Goal: Task Accomplishment & Management: Manage account settings

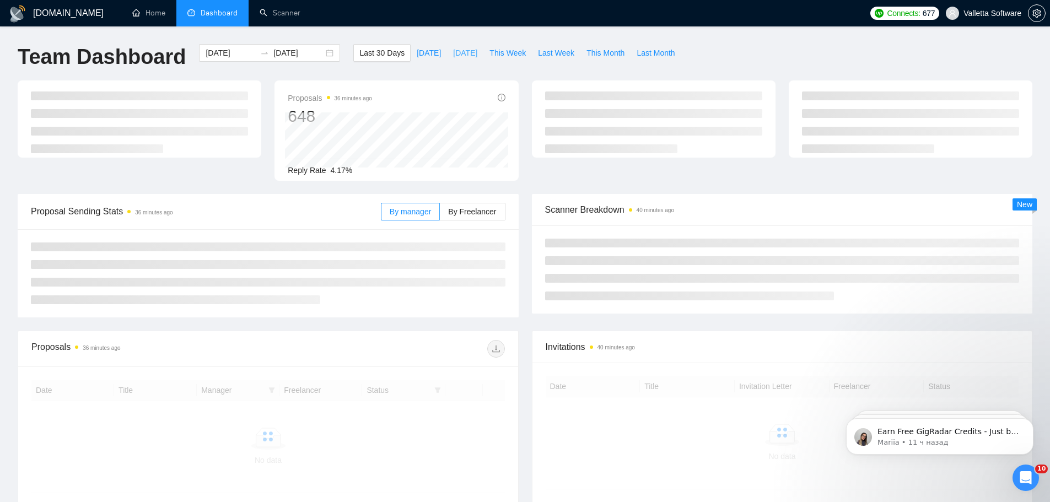
click at [460, 49] on span "Yesterday" at bounding box center [465, 53] width 24 height 12
type input "2025-08-24"
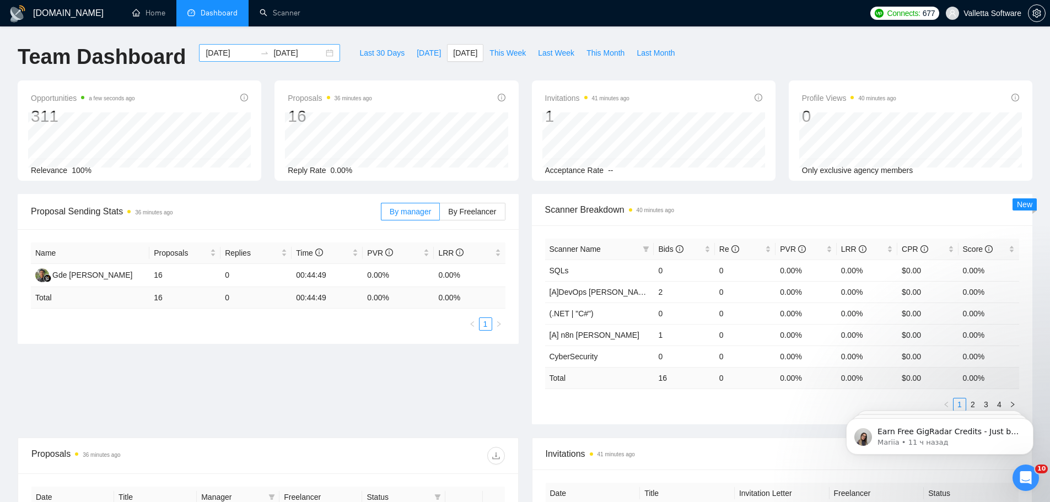
click at [222, 58] on input "2025-08-24" at bounding box center [231, 53] width 50 height 12
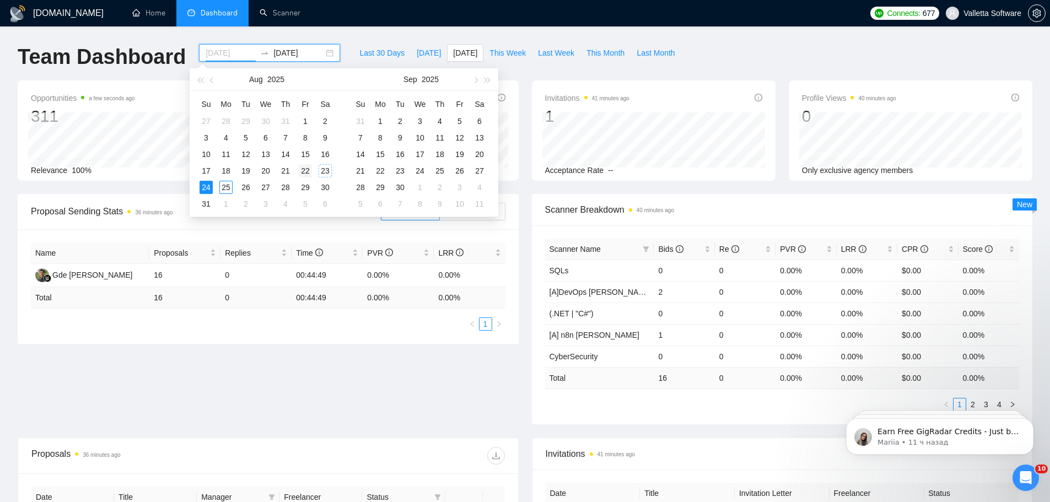
type input "2025-08-22"
click at [305, 168] on div "22" at bounding box center [305, 170] width 13 height 13
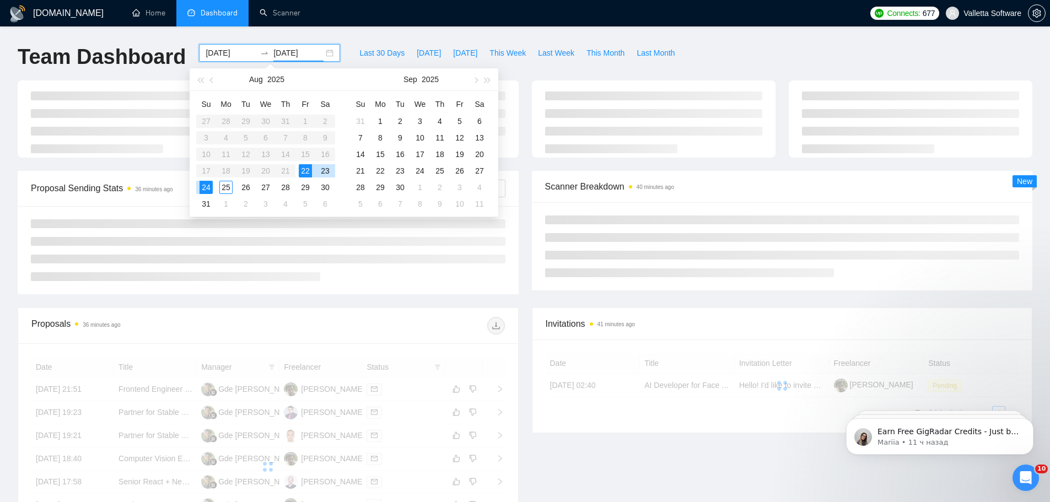
click at [305, 172] on div "22" at bounding box center [305, 170] width 13 height 13
type input "2025-08-22"
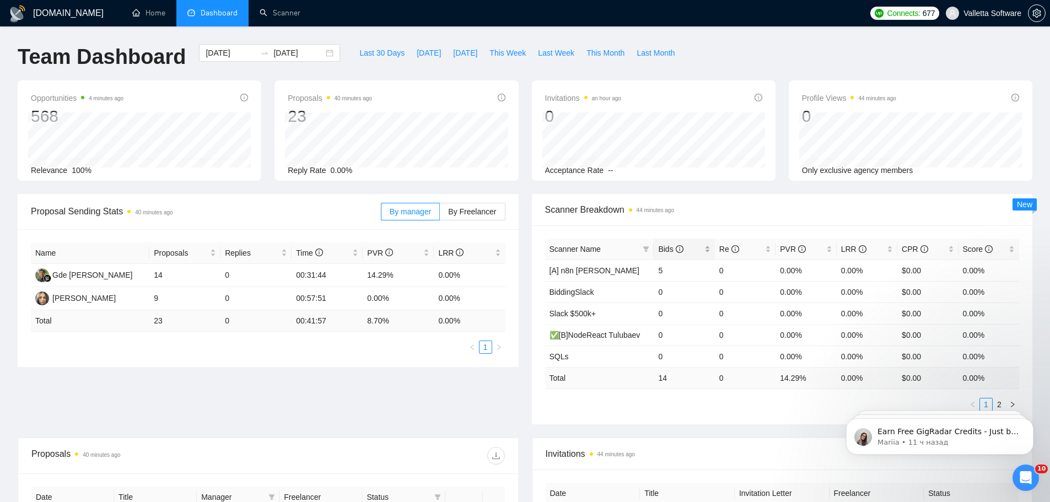
click at [686, 243] on div "Bids" at bounding box center [684, 249] width 52 height 12
click at [285, 15] on link "Scanner" at bounding box center [280, 12] width 41 height 9
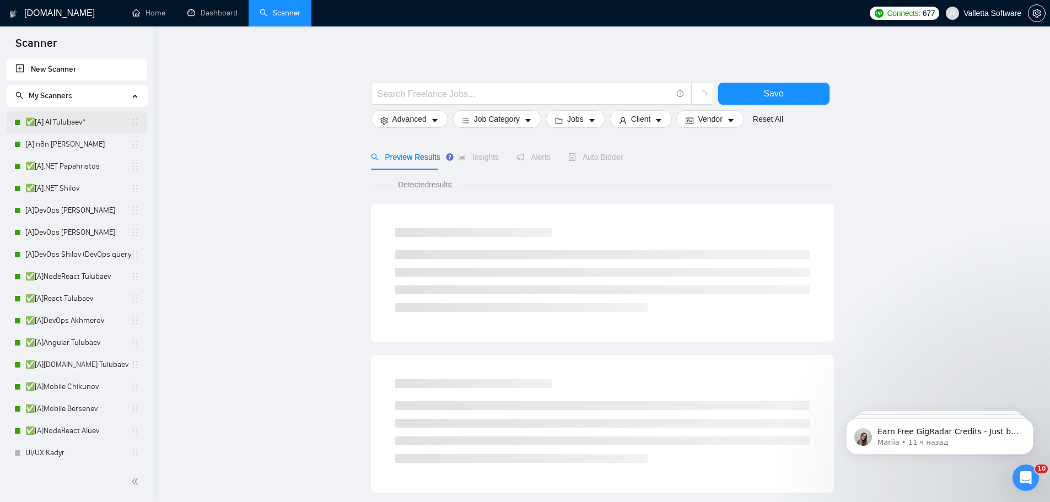
click at [75, 130] on link "✅[A] AI Tulubaev*" at bounding box center [77, 122] width 105 height 22
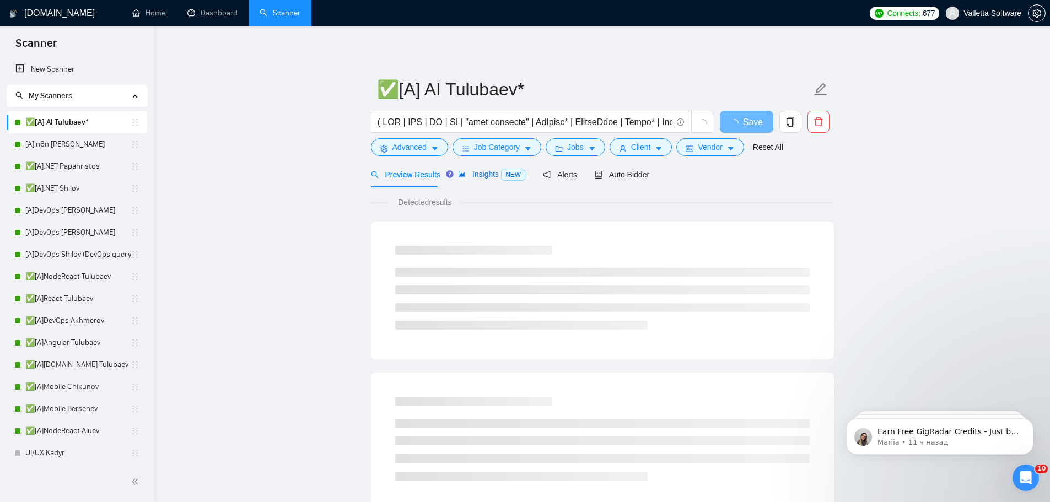
click at [499, 173] on span "Insights NEW" at bounding box center [491, 174] width 67 height 9
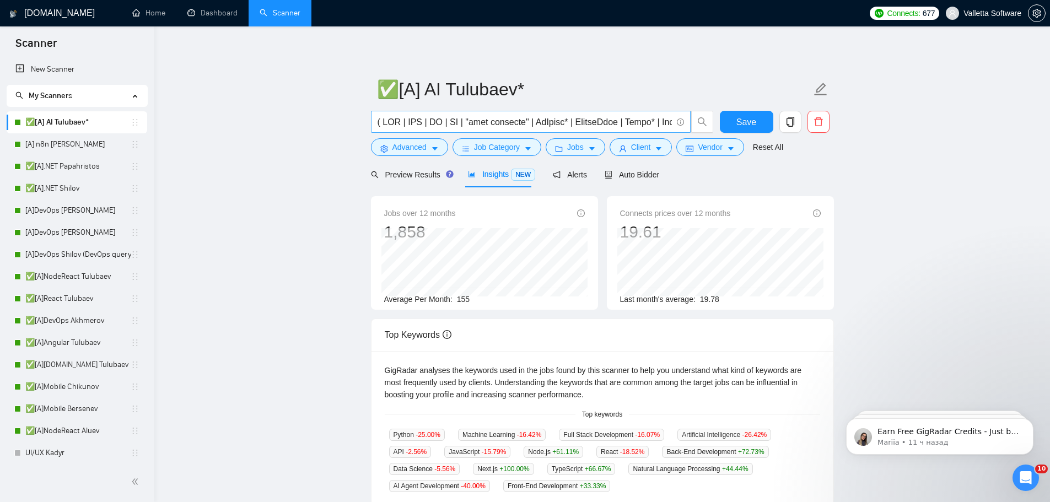
click at [597, 123] on input "text" at bounding box center [525, 122] width 294 height 14
click at [704, 122] on icon "search" at bounding box center [702, 122] width 10 height 10
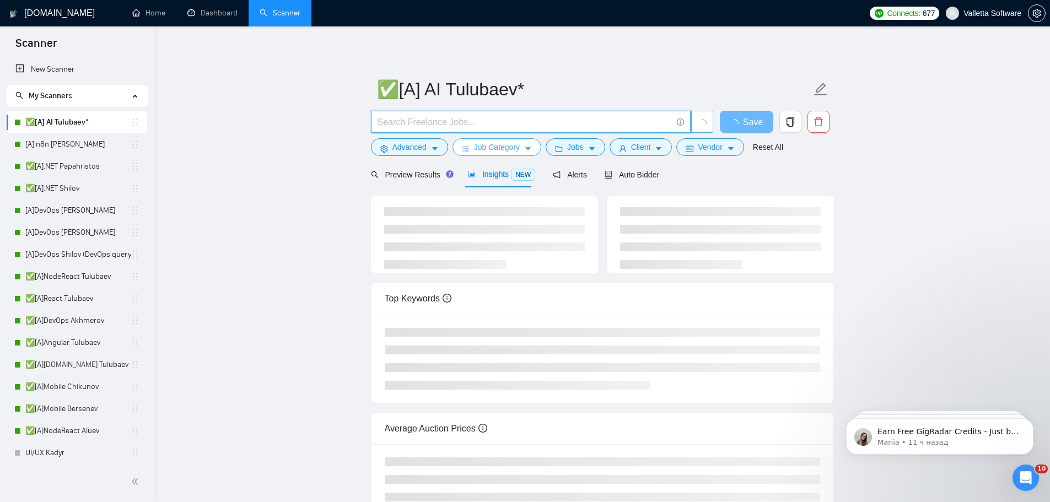
click at [504, 149] on span "Job Category" at bounding box center [497, 147] width 46 height 12
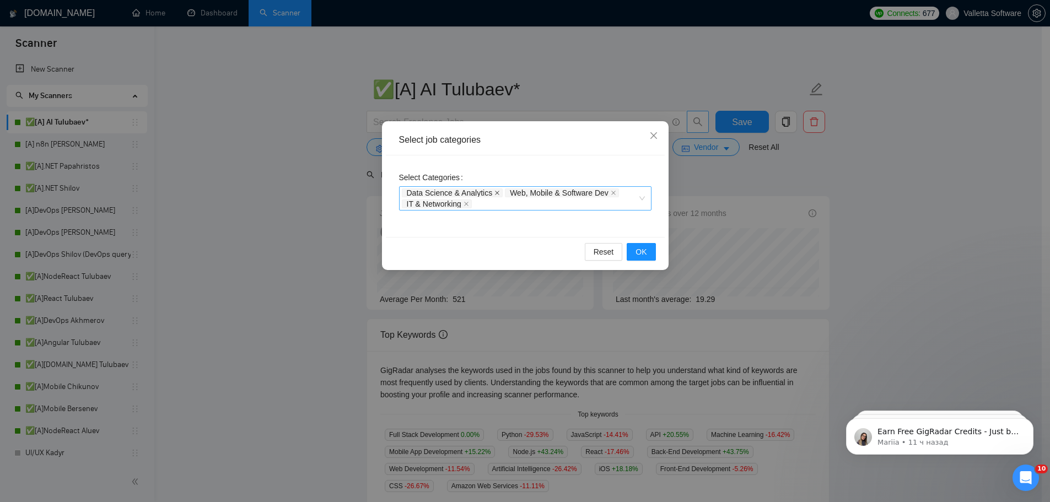
click at [611, 191] on icon "close" at bounding box center [614, 193] width 6 height 6
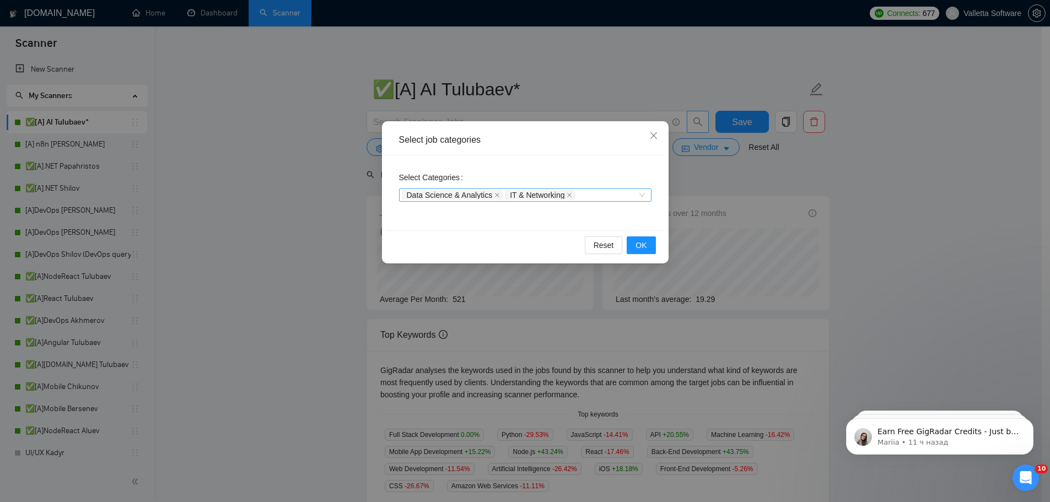
drag, startPoint x: 498, startPoint y: 191, endPoint x: 491, endPoint y: 193, distance: 7.2
click at [497, 192] on span "Data Science & Analytics" at bounding box center [452, 195] width 101 height 9
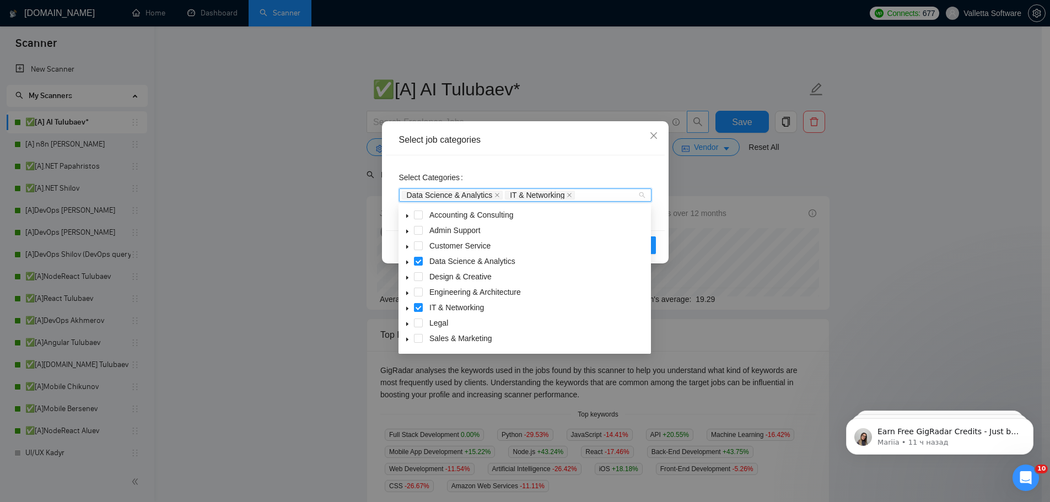
click at [490, 194] on span "Data Science & Analytics" at bounding box center [450, 195] width 86 height 8
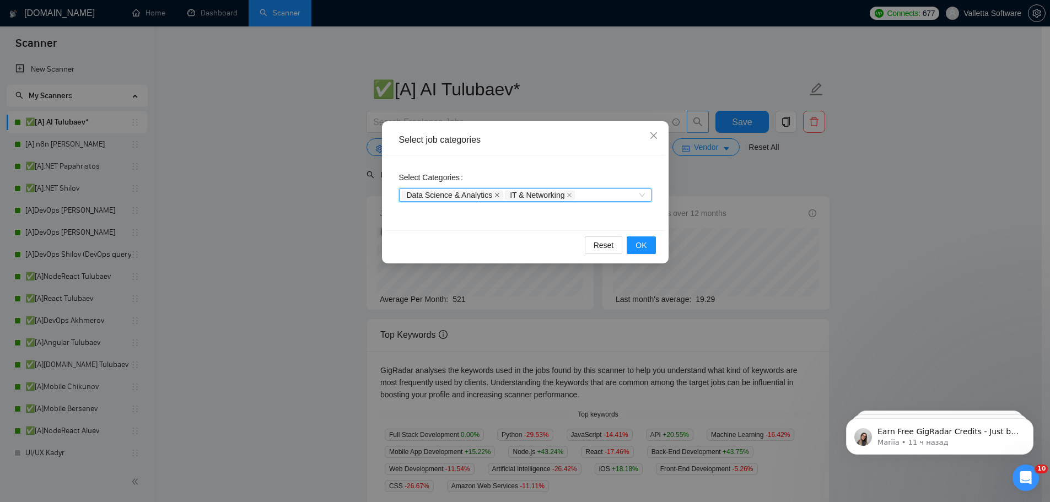
click at [494, 193] on icon "close" at bounding box center [497, 195] width 6 height 6
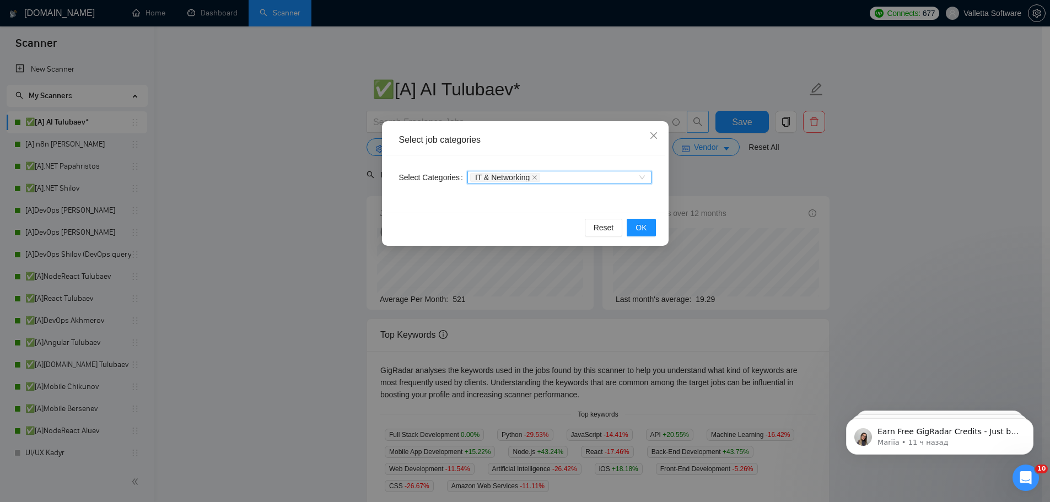
click at [529, 176] on span "IT & Networking" at bounding box center [505, 177] width 70 height 9
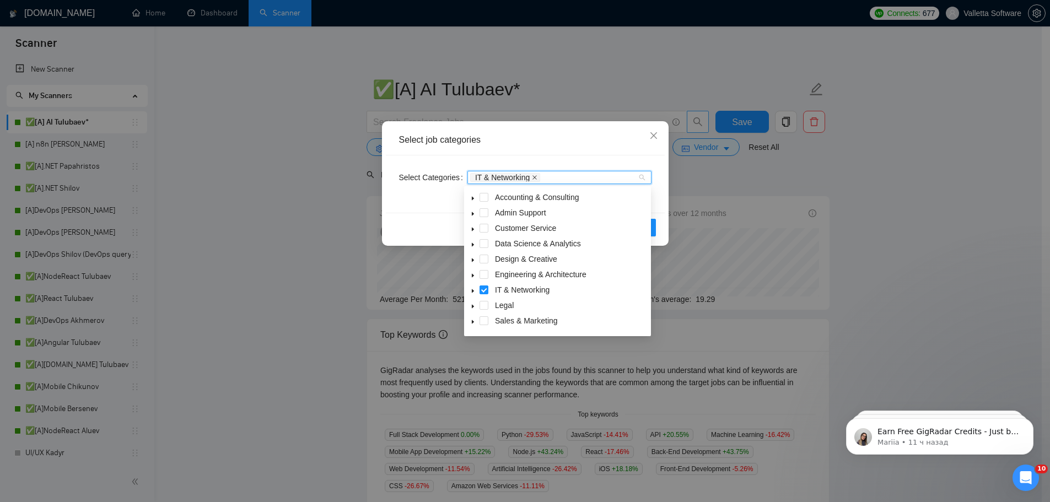
click at [536, 178] on icon "close" at bounding box center [535, 178] width 6 height 6
click at [539, 177] on div at bounding box center [554, 177] width 168 height 9
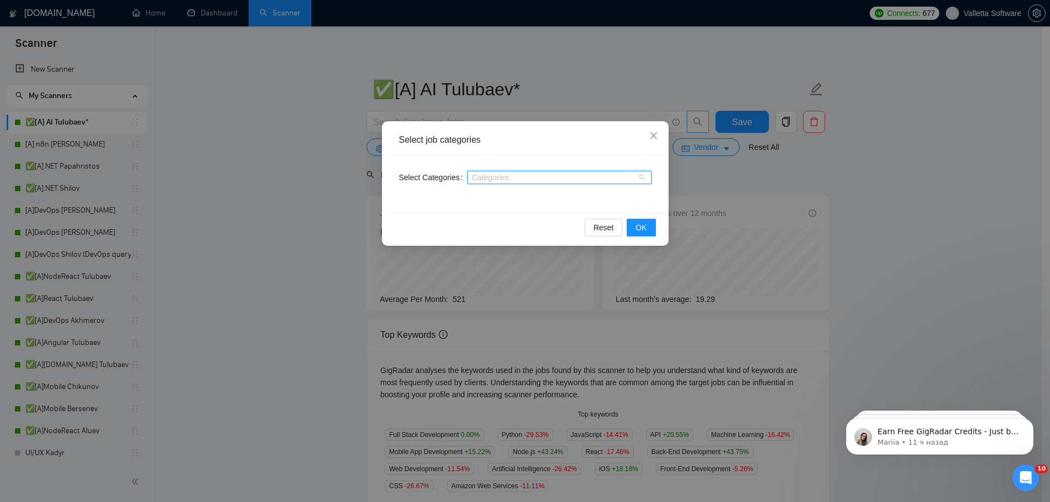
click at [527, 173] on div at bounding box center [554, 177] width 168 height 9
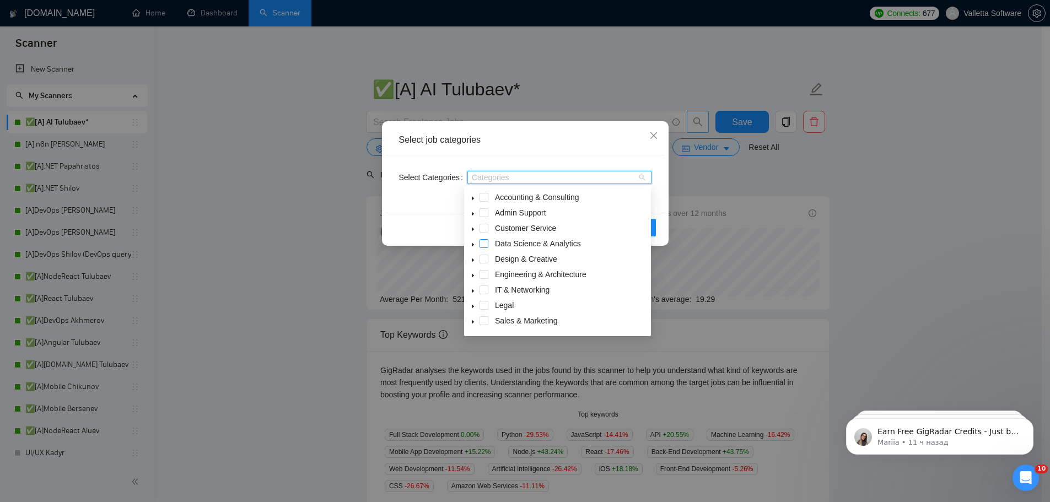
click at [479, 244] on span at bounding box center [483, 243] width 9 height 9
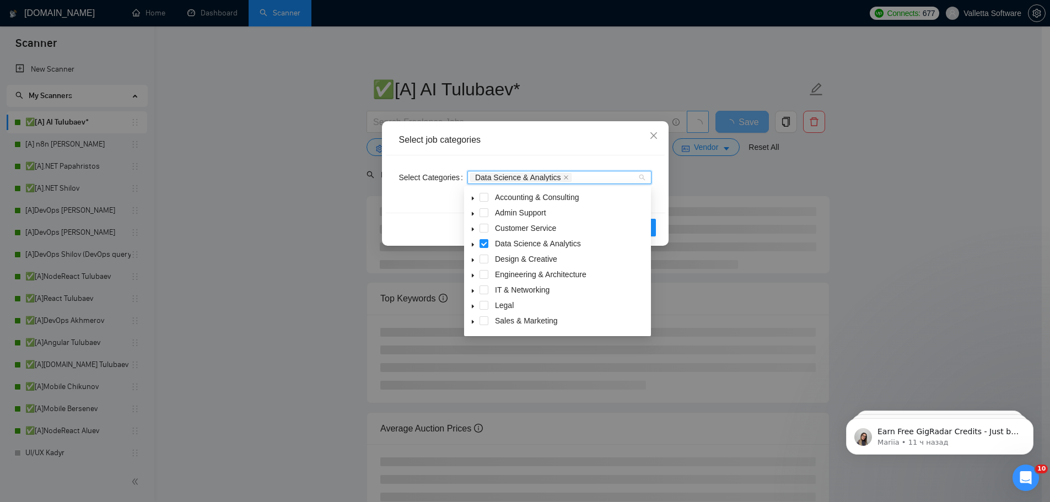
click at [438, 217] on div "Reset OK" at bounding box center [525, 227] width 279 height 29
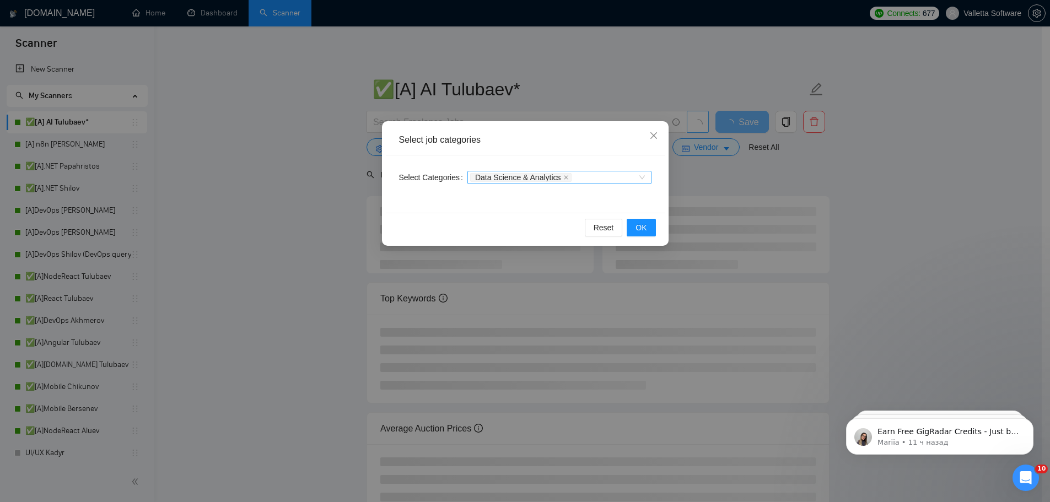
click at [594, 179] on div "Data Science & Analytics" at bounding box center [554, 177] width 168 height 11
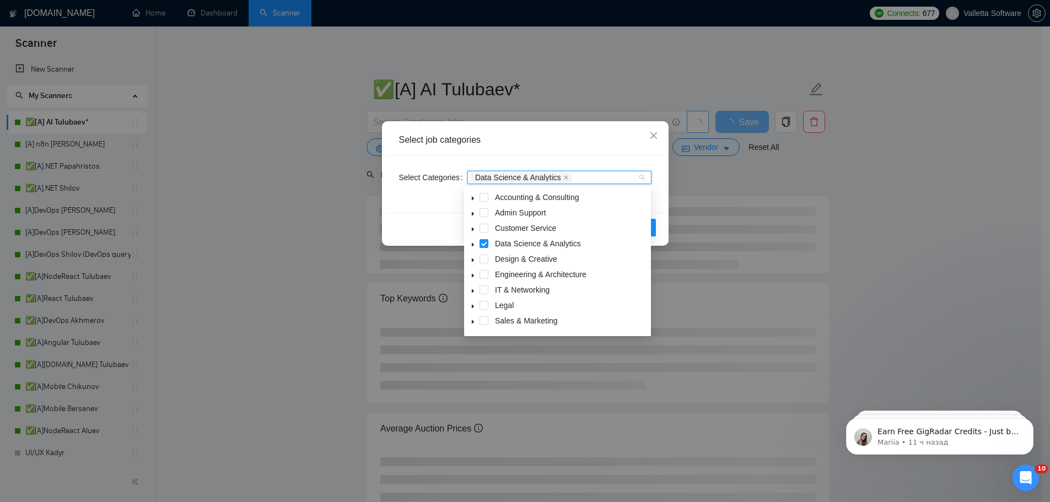
click at [473, 244] on icon "caret-down" at bounding box center [473, 245] width 6 height 6
click at [433, 196] on div "Select Categories Data Science & Analytics" at bounding box center [525, 183] width 279 height 57
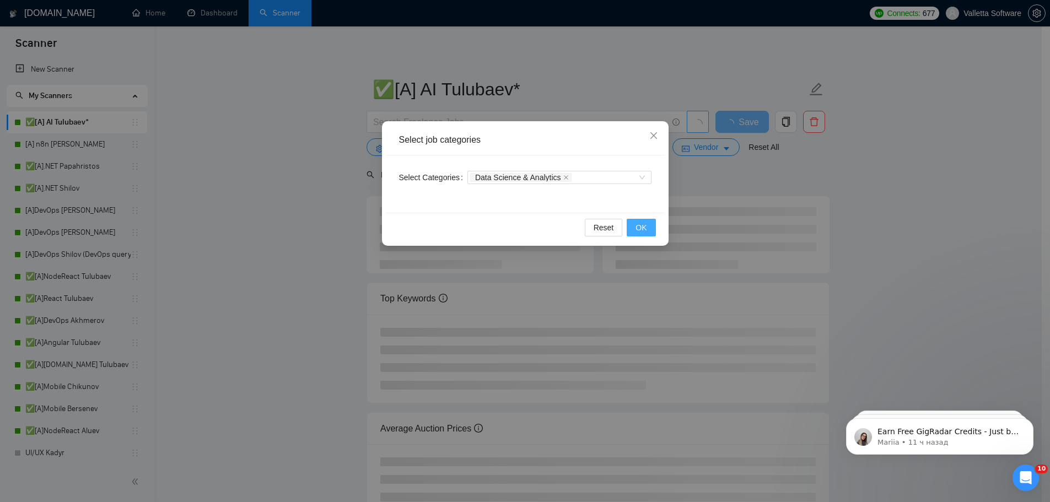
click at [642, 228] on span "OK" at bounding box center [640, 228] width 11 height 12
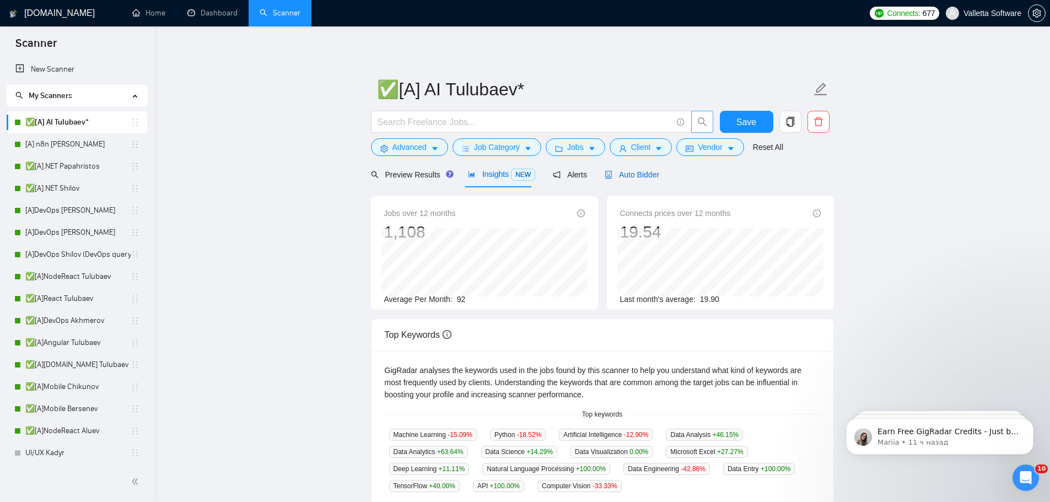
click at [642, 173] on span "Auto Bidder" at bounding box center [632, 174] width 55 height 9
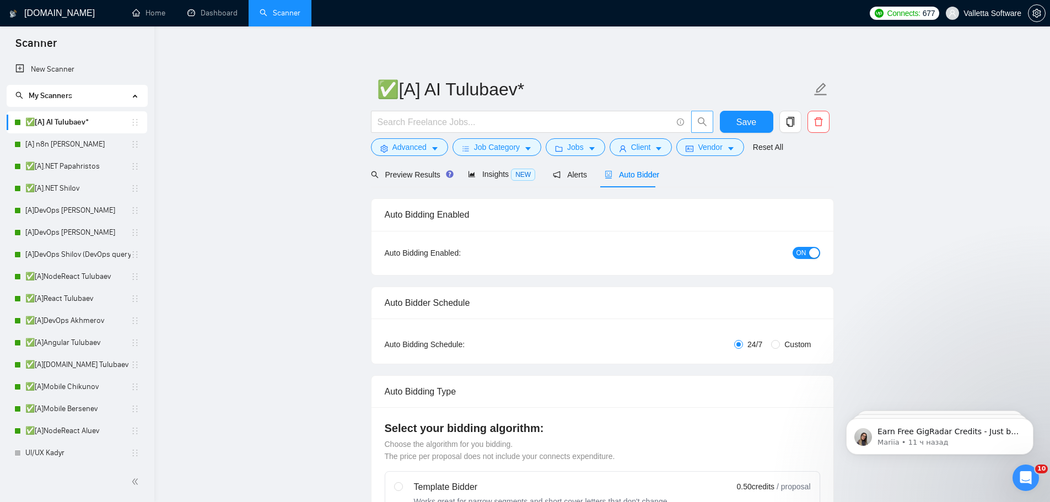
scroll to position [4, 0]
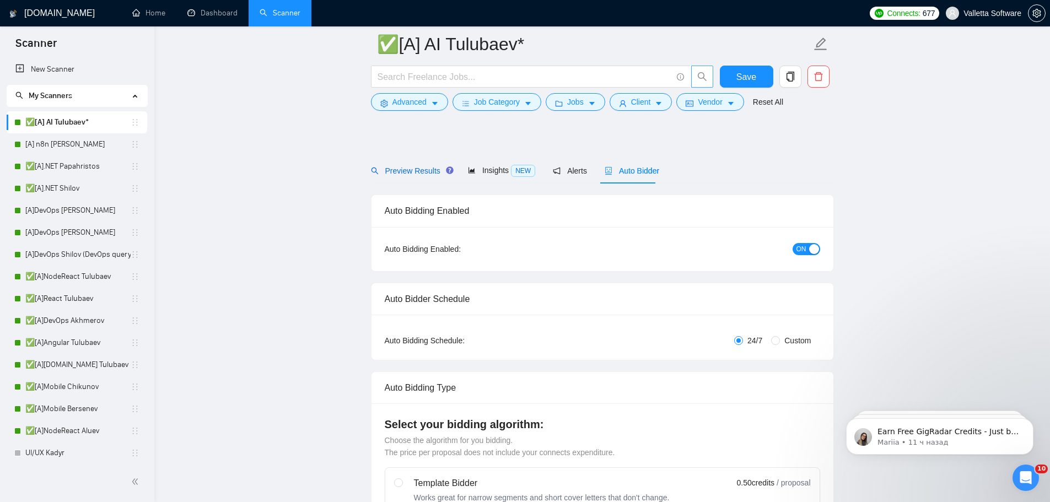
click at [412, 172] on span "Preview Results" at bounding box center [410, 170] width 79 height 9
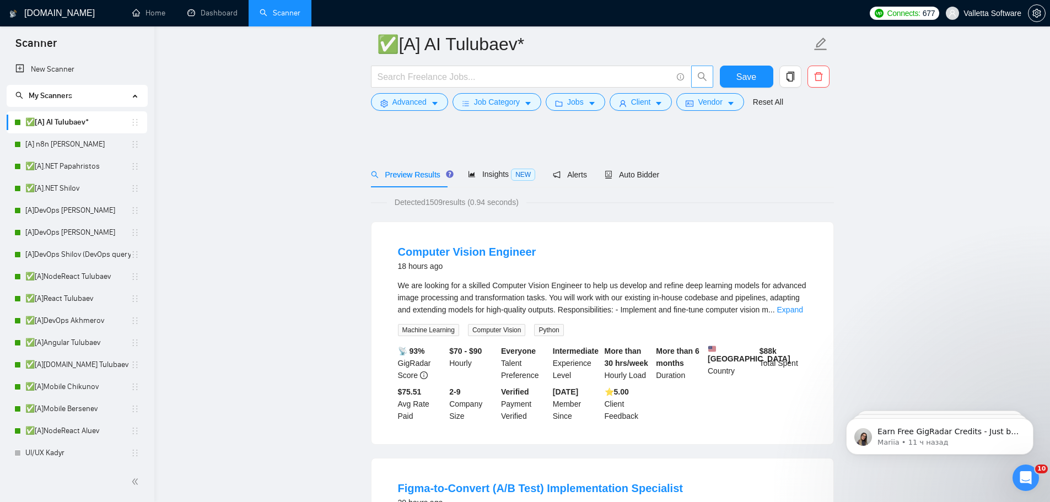
scroll to position [331, 0]
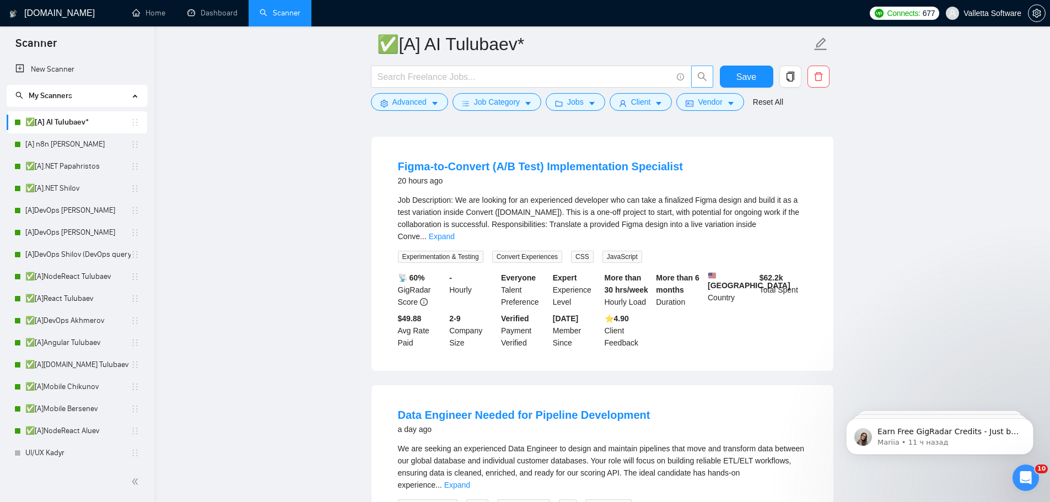
click at [455, 232] on link "Expand" at bounding box center [442, 236] width 26 height 9
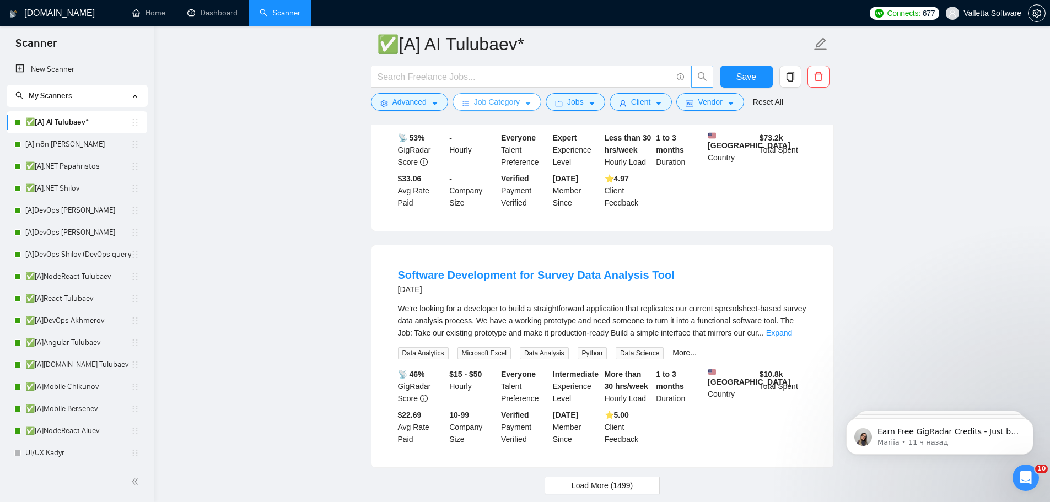
scroll to position [2082, 0]
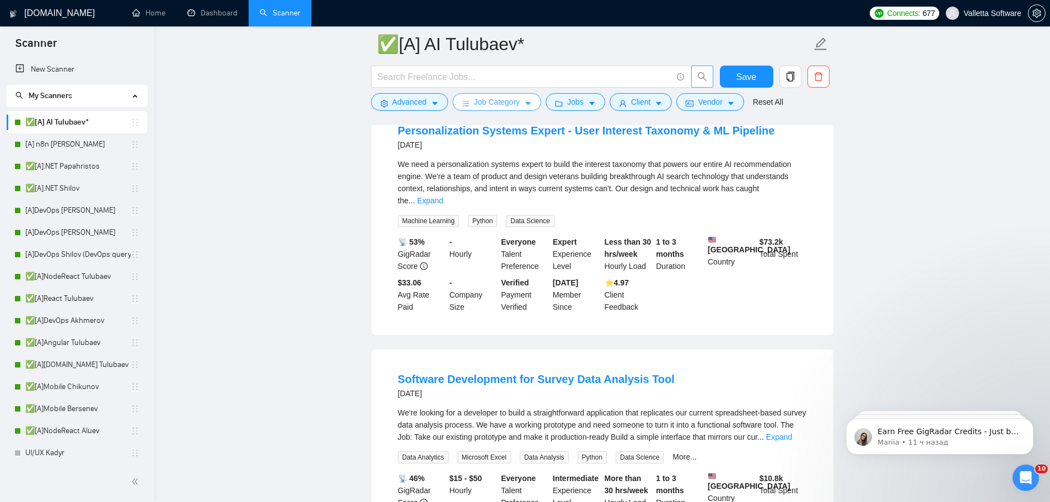
click at [500, 100] on span "Job Category" at bounding box center [497, 102] width 46 height 12
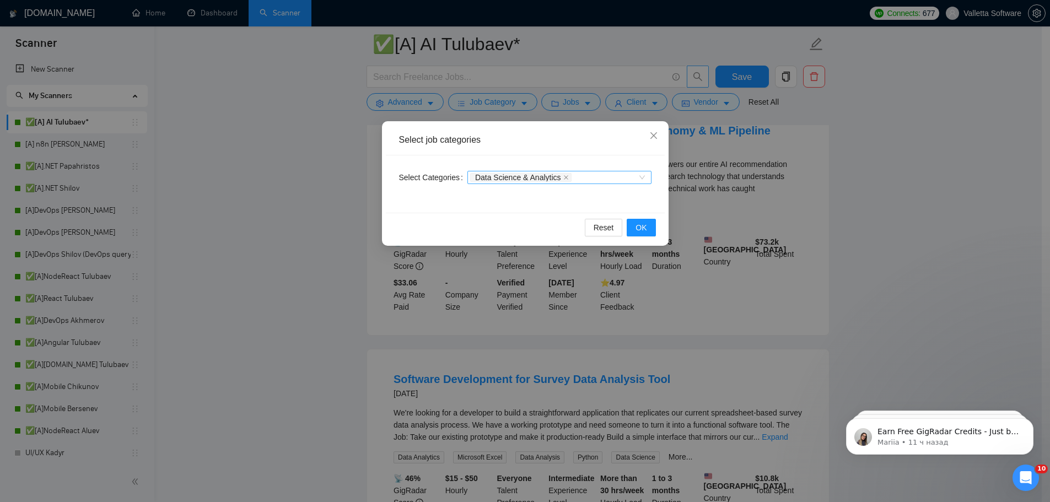
click at [596, 171] on div "Data Science & Analytics" at bounding box center [559, 177] width 184 height 13
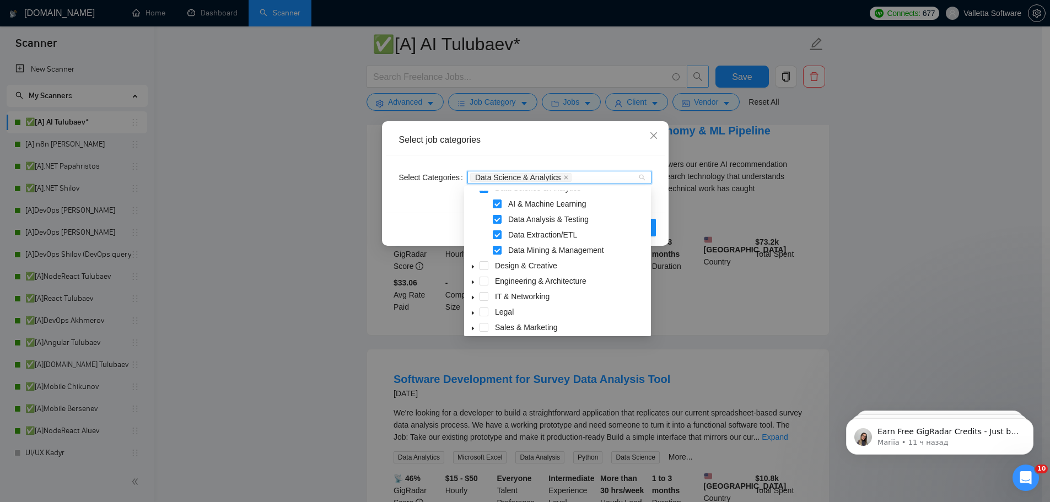
scroll to position [106, 0]
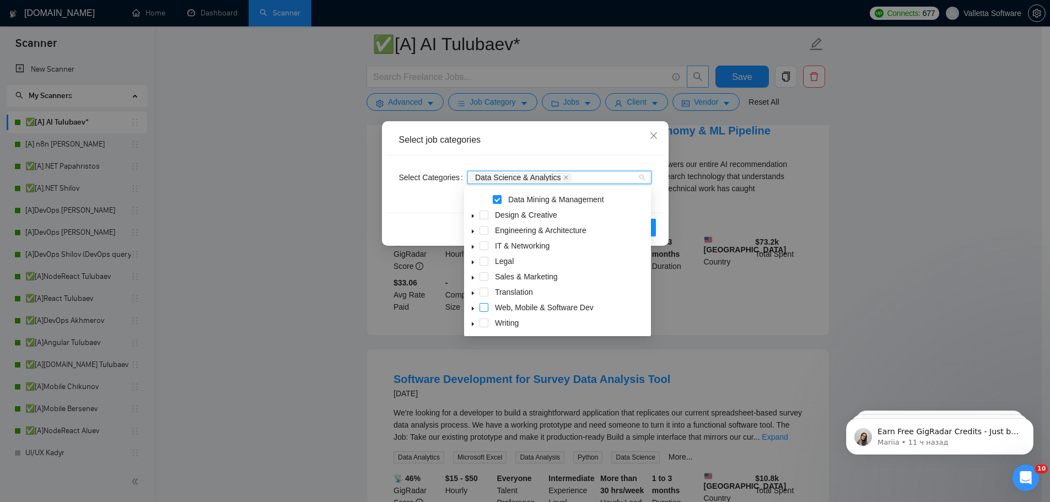
click at [482, 308] on span at bounding box center [483, 307] width 9 height 9
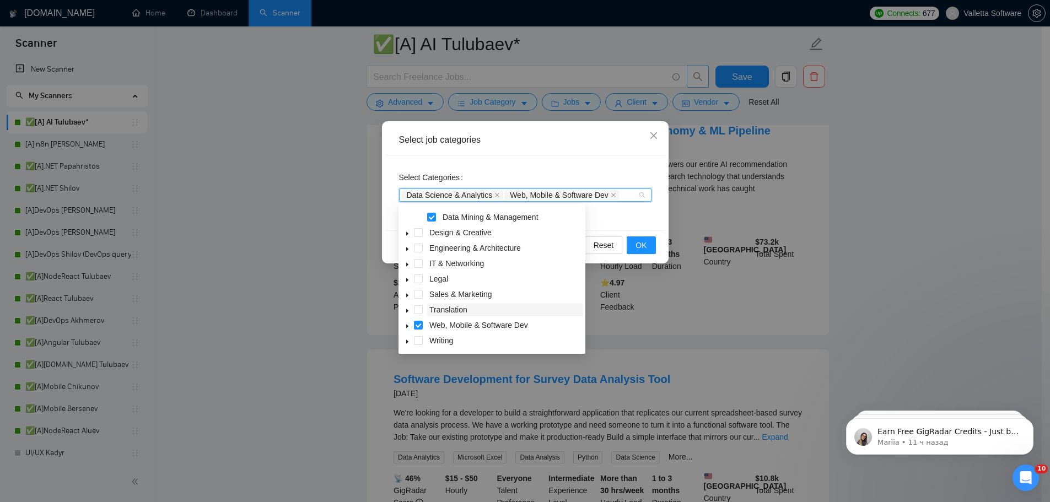
click at [473, 309] on span "Translation" at bounding box center [505, 309] width 156 height 13
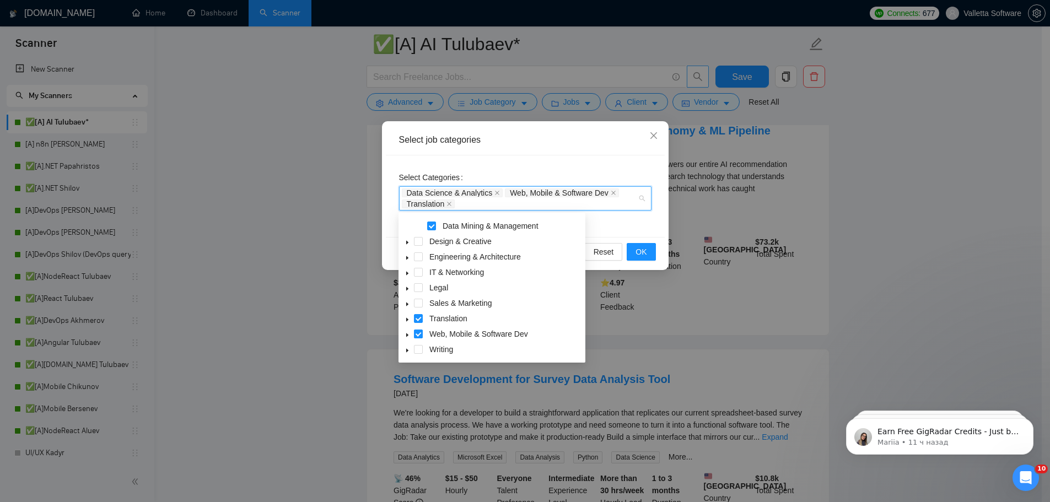
click at [421, 331] on span at bounding box center [418, 334] width 9 height 9
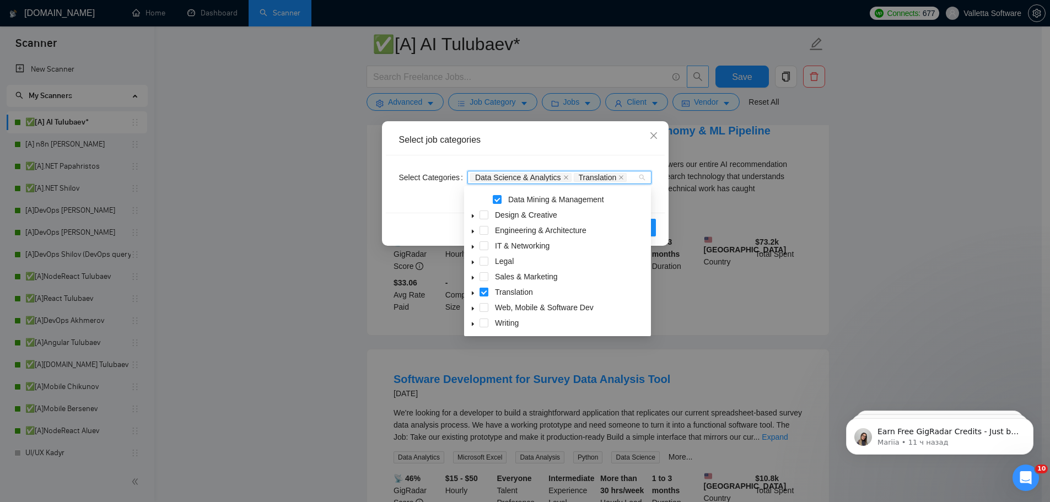
click at [482, 293] on span at bounding box center [483, 292] width 9 height 9
click at [474, 308] on icon "caret-down" at bounding box center [473, 309] width 6 height 6
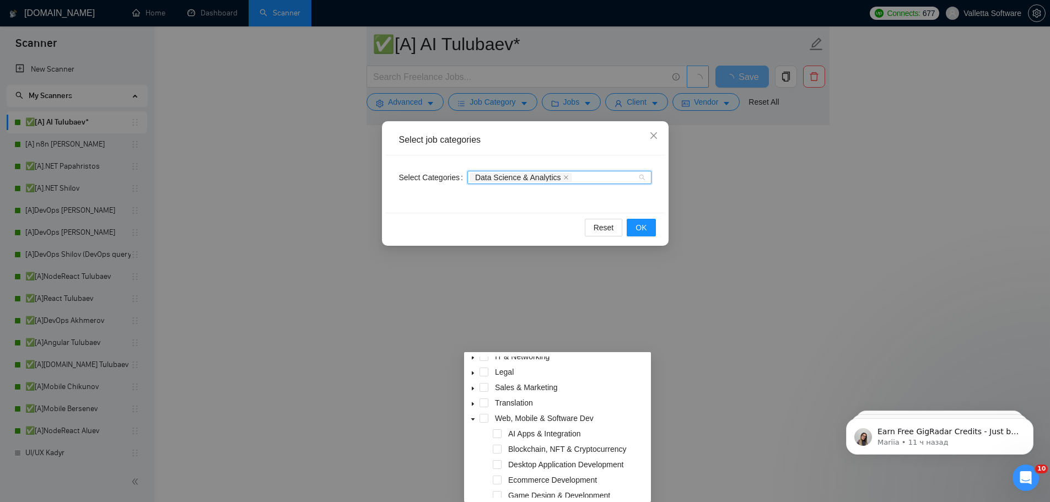
click at [494, 268] on div "Select job categories Select Categories Data Science & Analytics Reset OK" at bounding box center [525, 251] width 1050 height 502
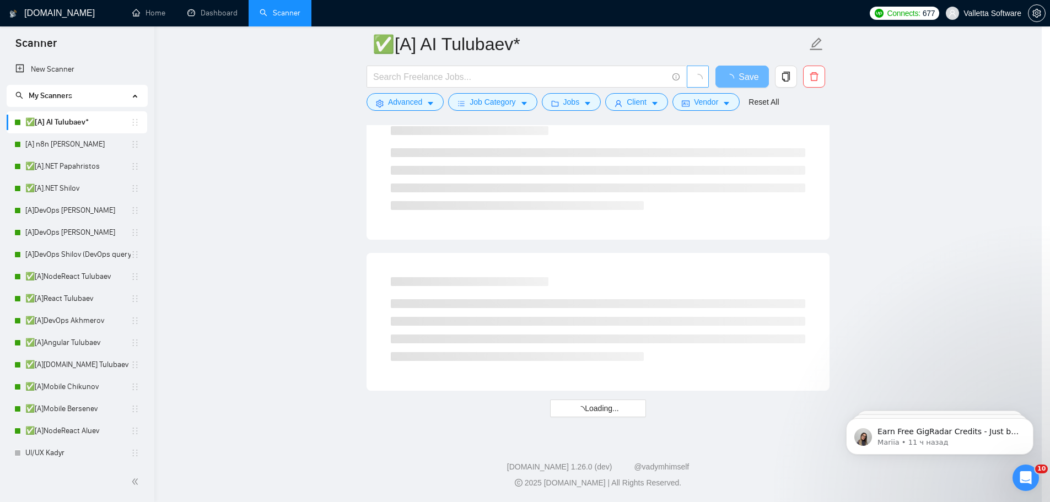
scroll to position [1336, 0]
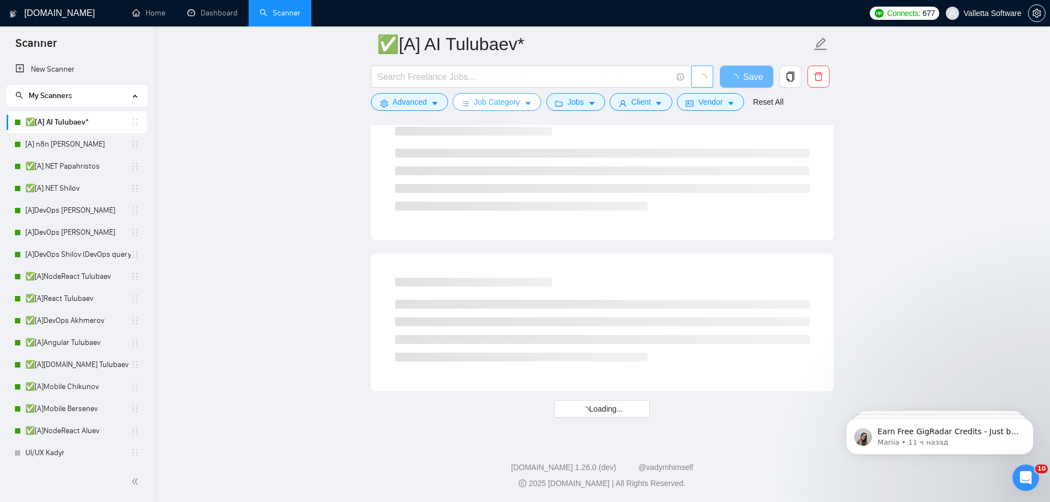
click at [480, 105] on span "Job Category" at bounding box center [497, 102] width 46 height 12
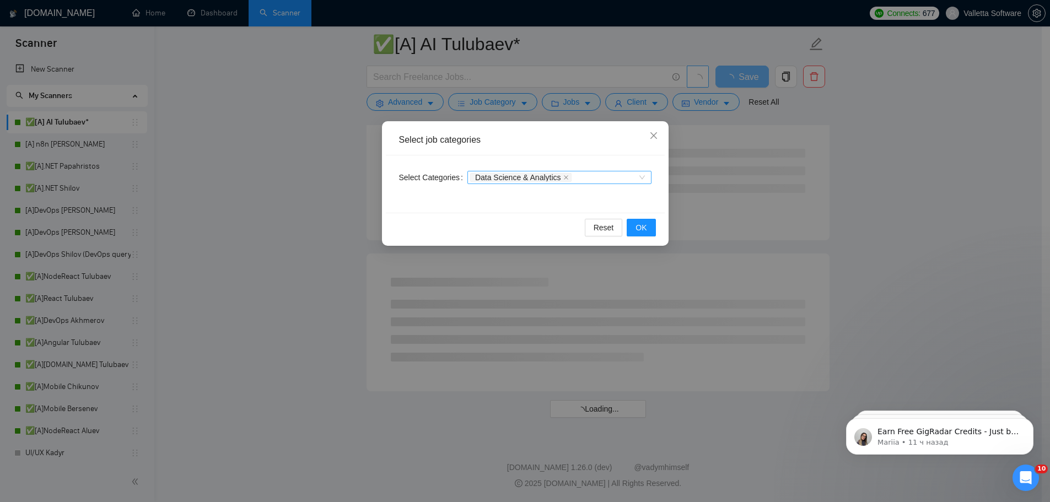
click at [581, 180] on div "Data Science & Analytics" at bounding box center [554, 177] width 168 height 11
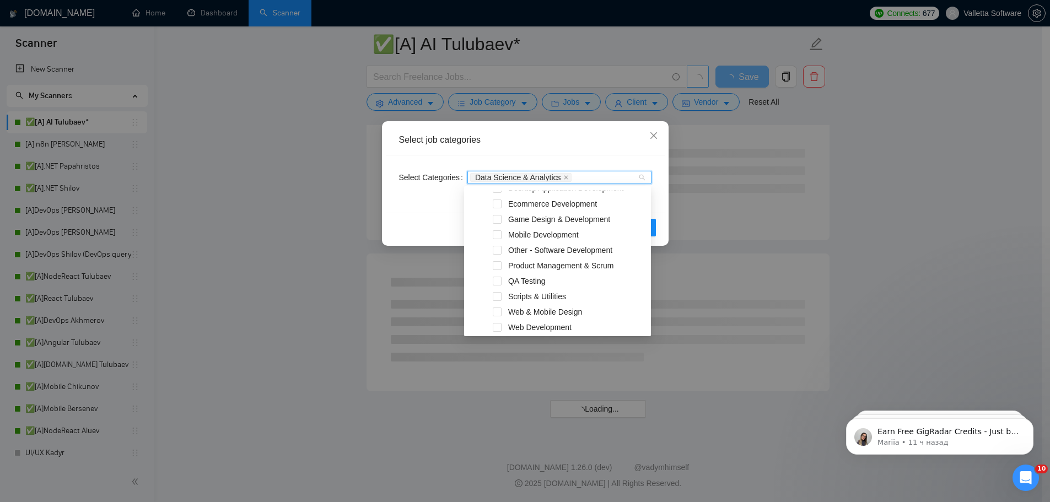
scroll to position [216, 0]
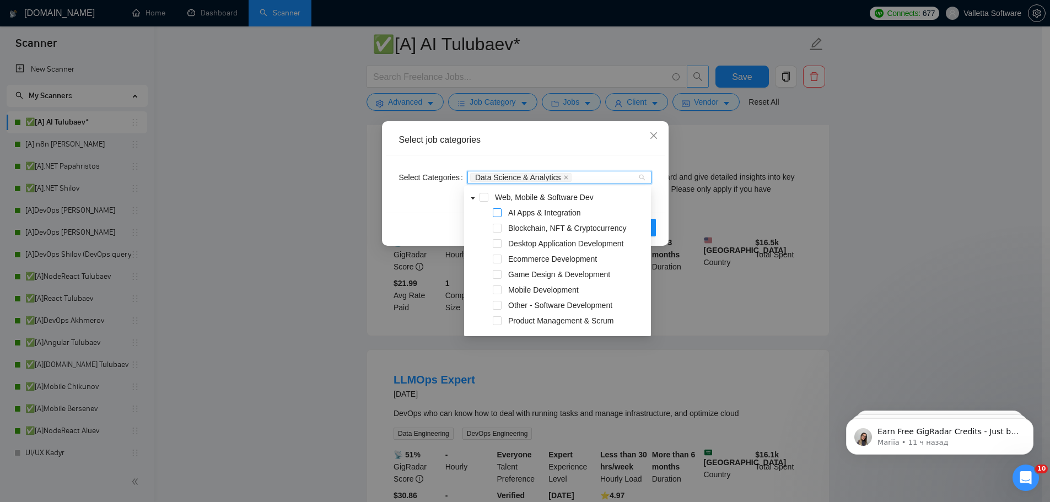
click at [497, 217] on span at bounding box center [497, 212] width 9 height 9
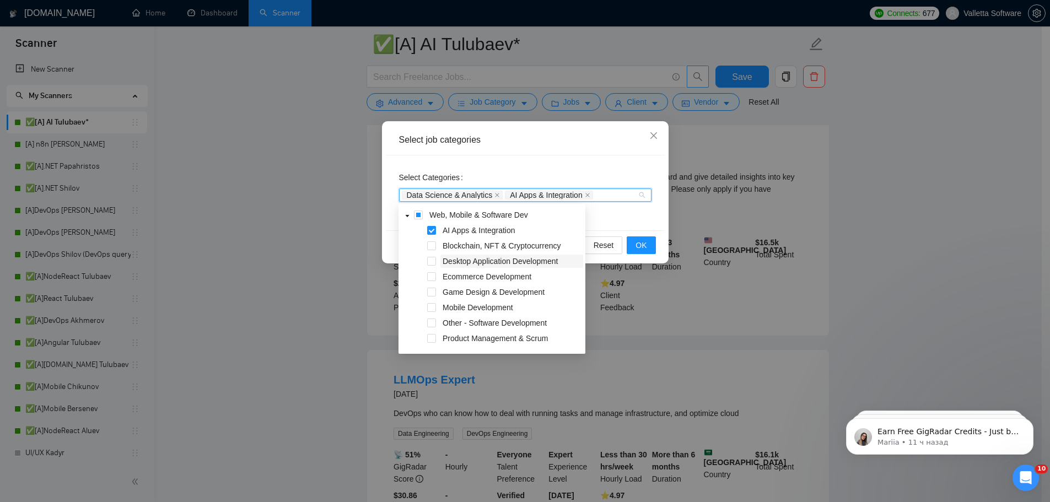
scroll to position [291, 0]
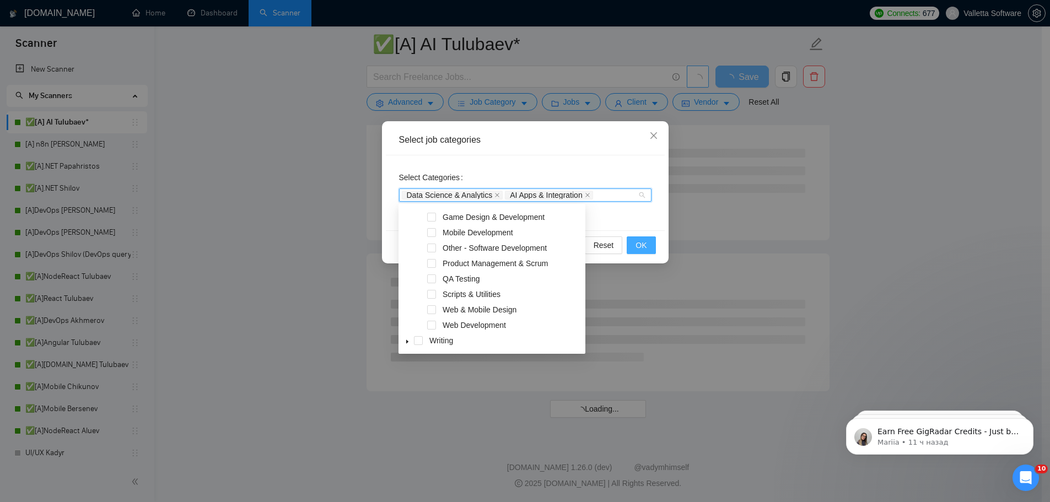
click at [642, 246] on span "OK" at bounding box center [640, 245] width 11 height 12
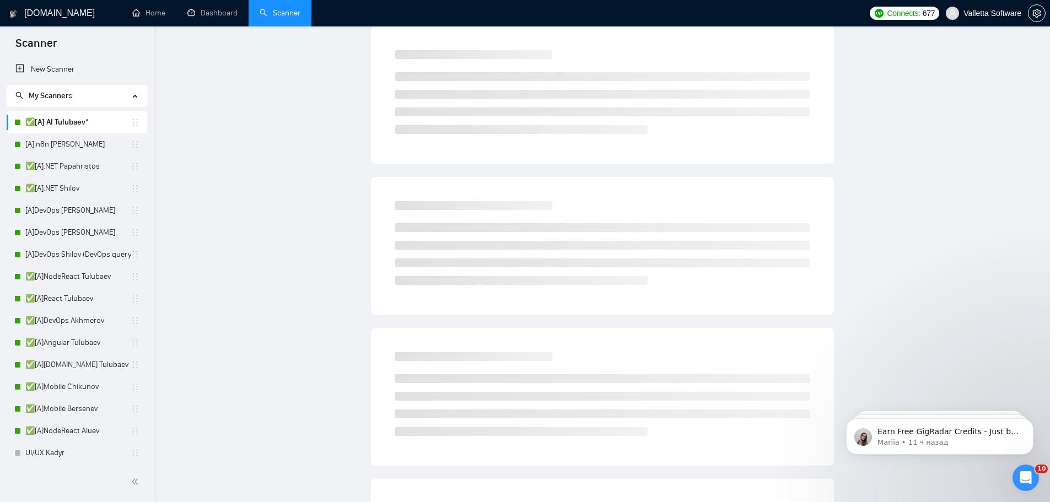
scroll to position [0, 0]
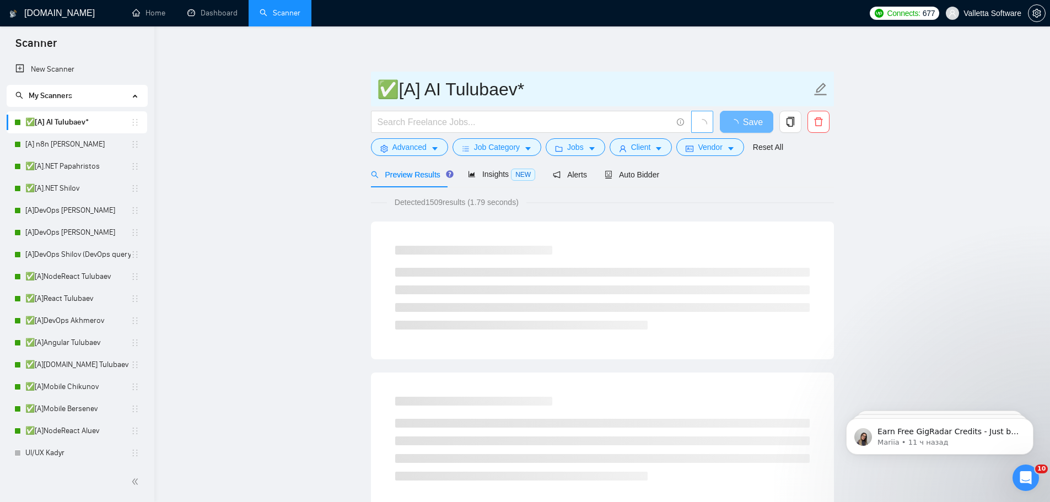
drag, startPoint x: 830, startPoint y: 126, endPoint x: 822, endPoint y: 58, distance: 68.3
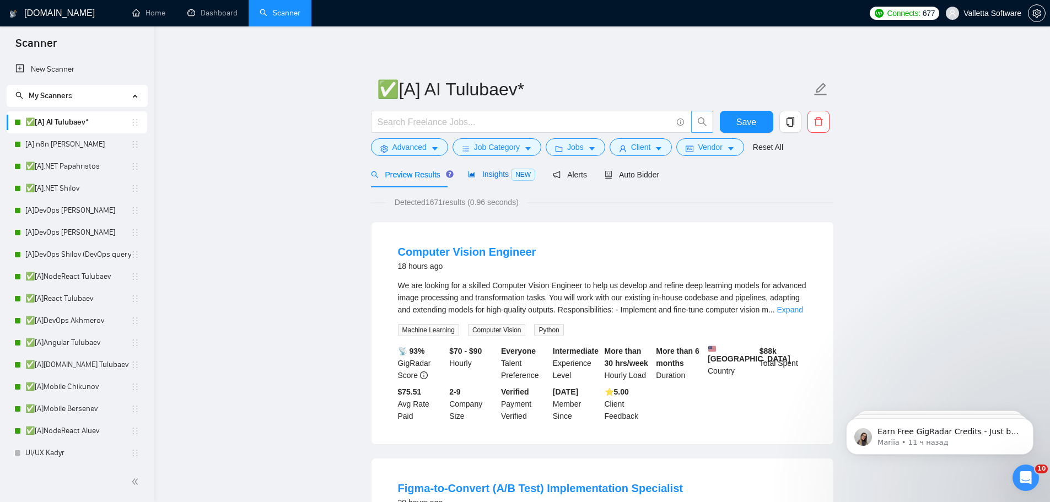
click at [476, 170] on span "Insights NEW" at bounding box center [501, 174] width 67 height 9
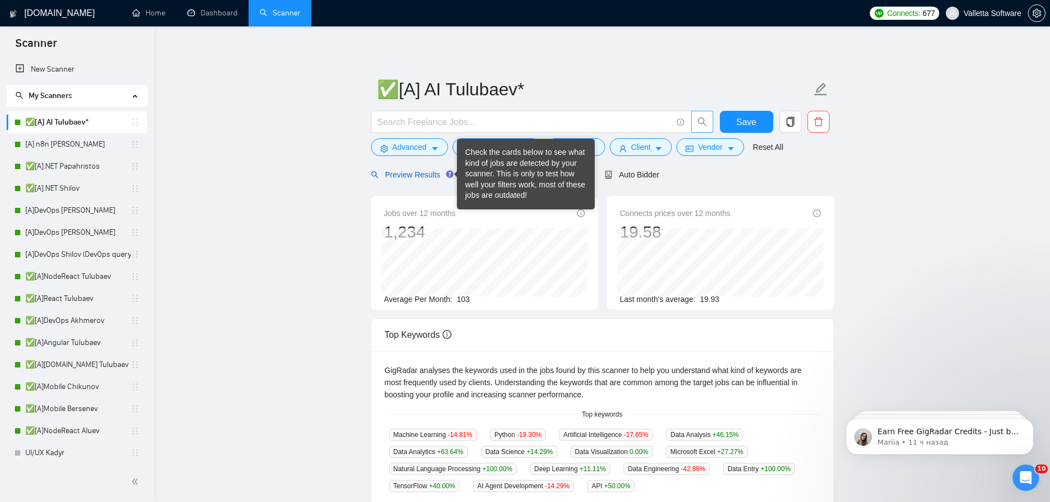
click at [432, 173] on span "Preview Results" at bounding box center [410, 174] width 79 height 9
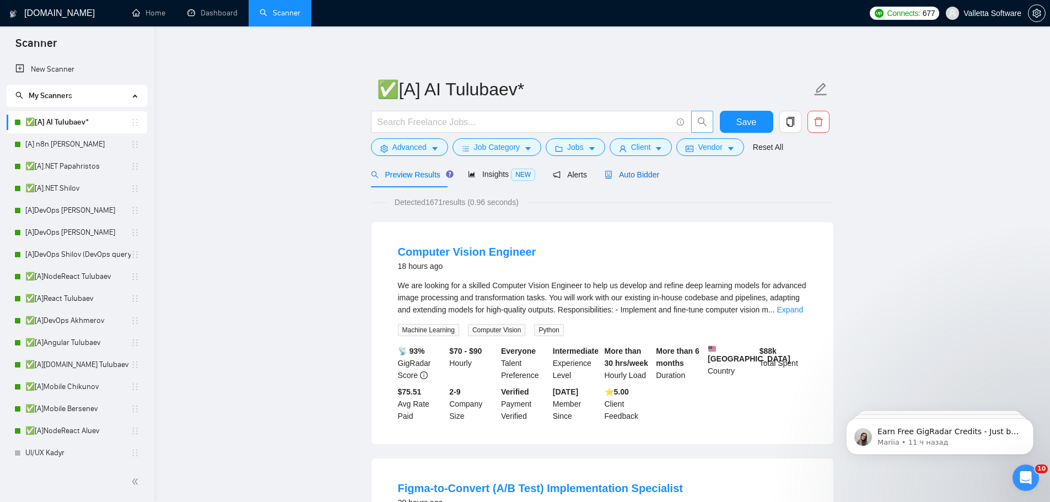
click at [626, 173] on span "Auto Bidder" at bounding box center [632, 174] width 55 height 9
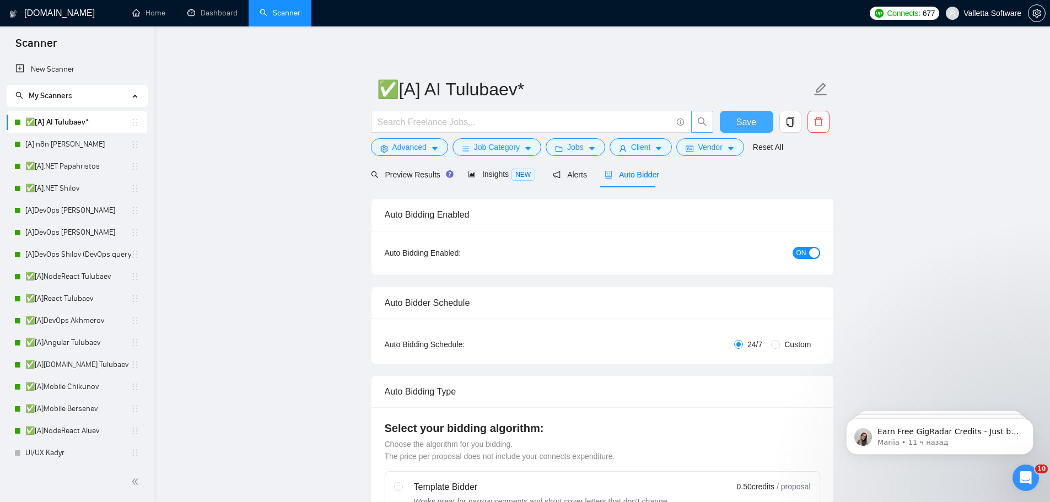
click at [730, 118] on button "Save" at bounding box center [746, 122] width 53 height 22
drag, startPoint x: 220, startPoint y: 8, endPoint x: 215, endPoint y: 20, distance: 13.1
click at [220, 8] on link "Dashboard" at bounding box center [212, 12] width 50 height 9
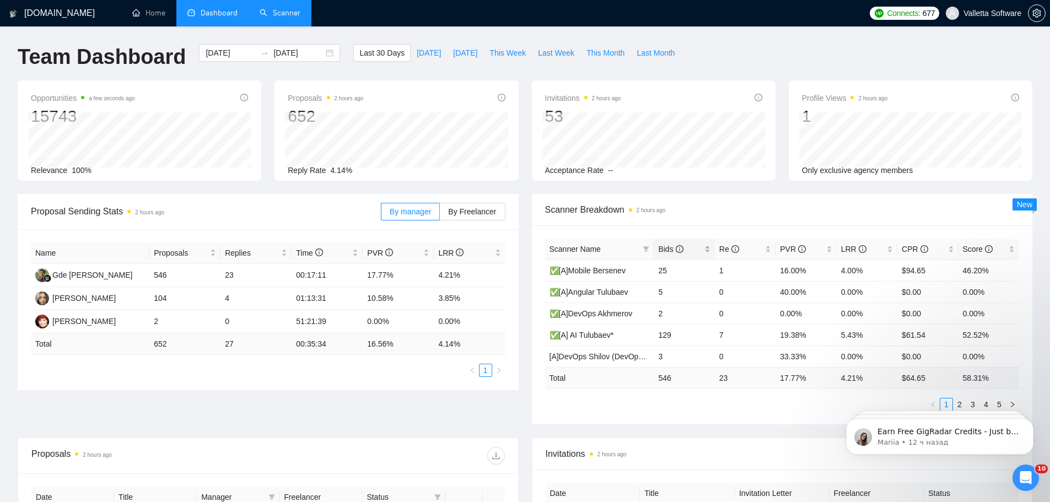
click at [659, 251] on span "Bids" at bounding box center [670, 249] width 25 height 9
click at [660, 251] on span "Bids" at bounding box center [670, 249] width 25 height 9
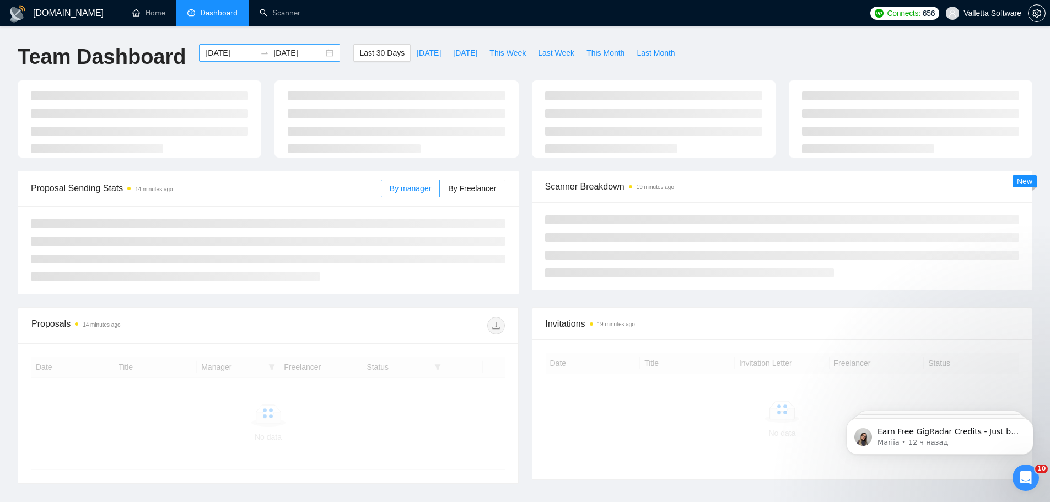
click at [224, 52] on input "[DATE]" at bounding box center [231, 53] width 50 height 12
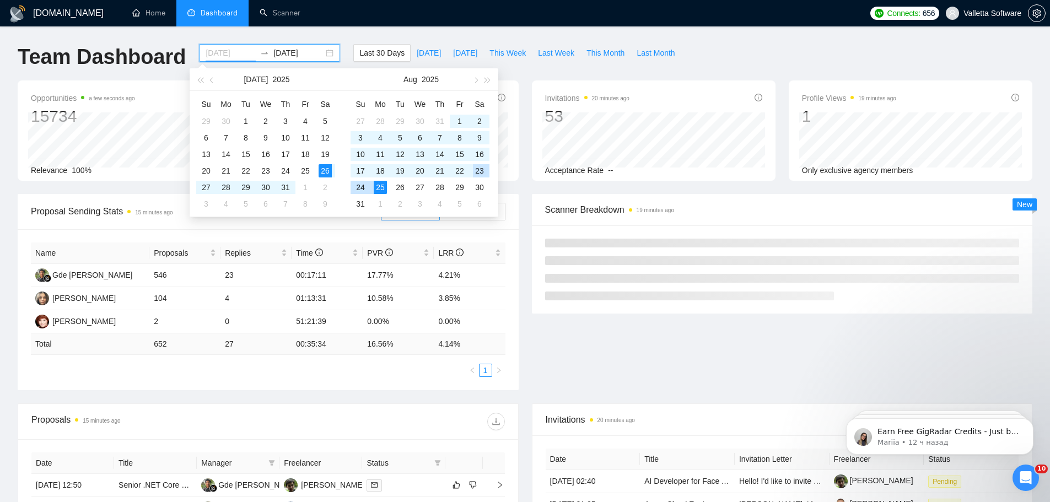
type input "2025-08-23"
click at [481, 170] on div "23" at bounding box center [479, 170] width 13 height 13
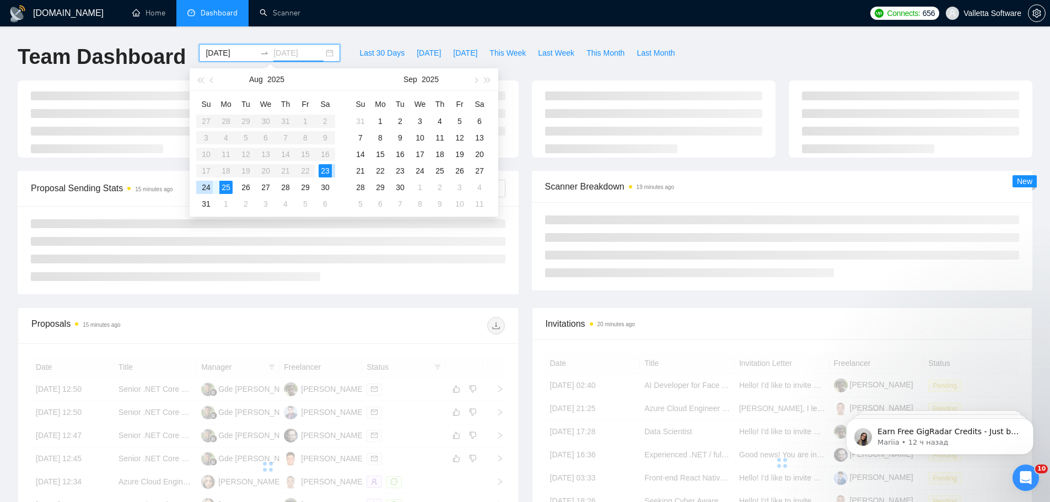
type input "2025-08-24"
click at [208, 186] on div "24" at bounding box center [206, 187] width 13 height 13
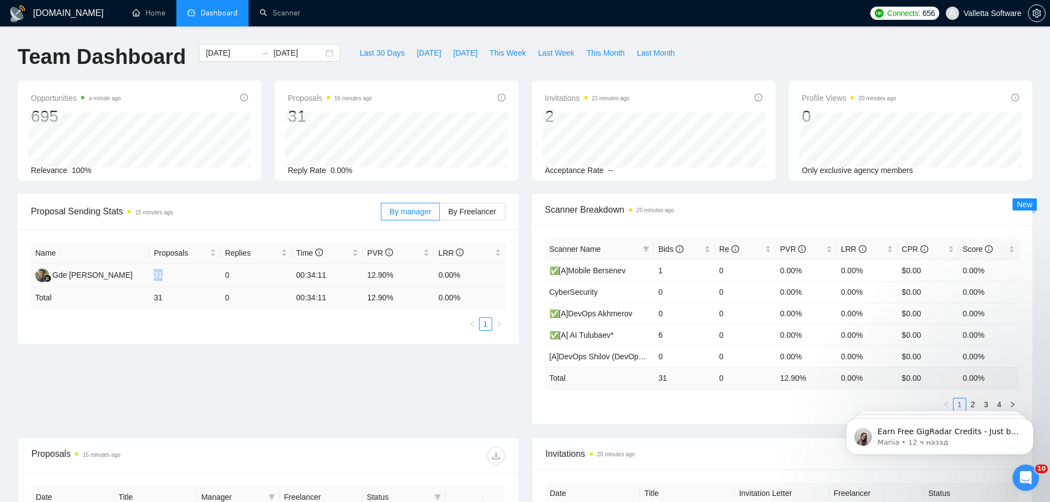
drag, startPoint x: 165, startPoint y: 276, endPoint x: 151, endPoint y: 273, distance: 14.6
click at [151, 273] on td "31" at bounding box center [184, 275] width 71 height 23
drag, startPoint x: 354, startPoint y: 278, endPoint x: 386, endPoint y: 277, distance: 31.4
click at [386, 277] on tr "Gde Krisna Widiana 31 0 00:34:11 12.90% 0.00%" at bounding box center [268, 275] width 475 height 23
drag, startPoint x: 435, startPoint y: 277, endPoint x: 472, endPoint y: 279, distance: 37.0
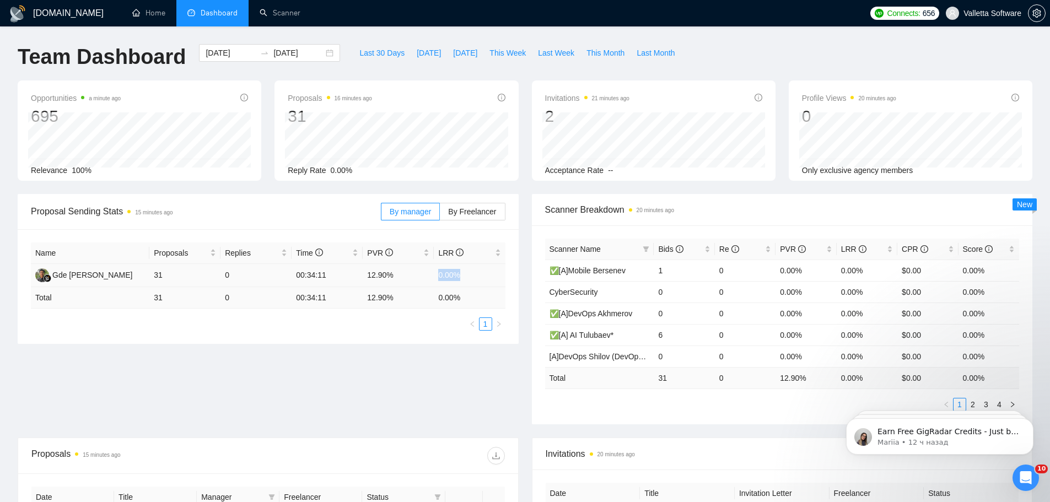
click at [468, 280] on td "0.00%" at bounding box center [469, 275] width 71 height 23
click at [663, 249] on span "Bids" at bounding box center [670, 249] width 25 height 9
click at [276, 16] on link "Scanner" at bounding box center [280, 12] width 41 height 9
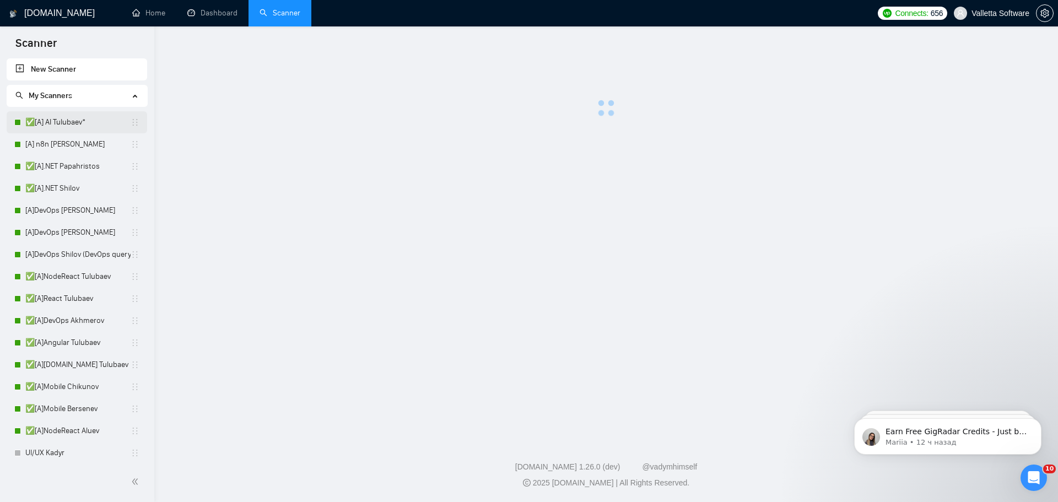
click at [72, 122] on link "✅[A] AI Tulubaev*" at bounding box center [77, 122] width 105 height 22
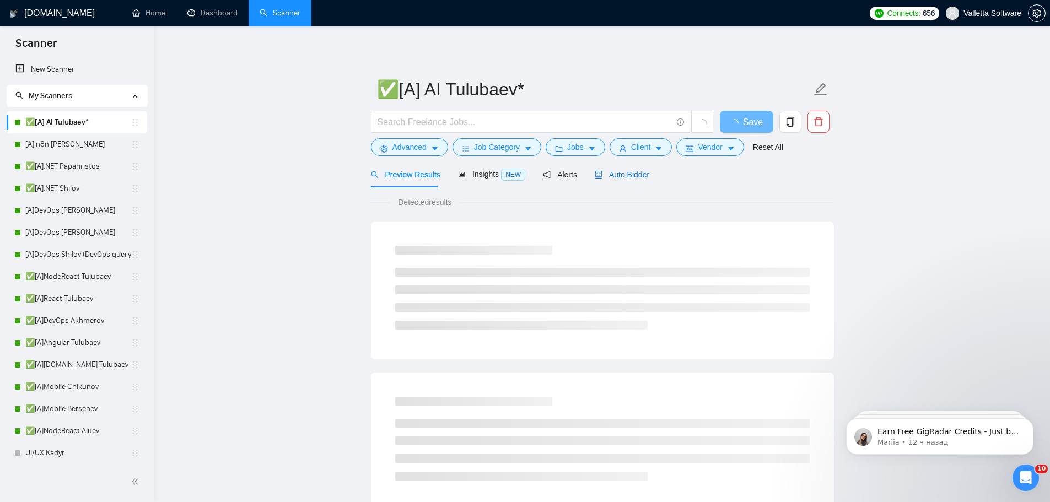
click at [615, 175] on span "Auto Bidder" at bounding box center [622, 174] width 55 height 9
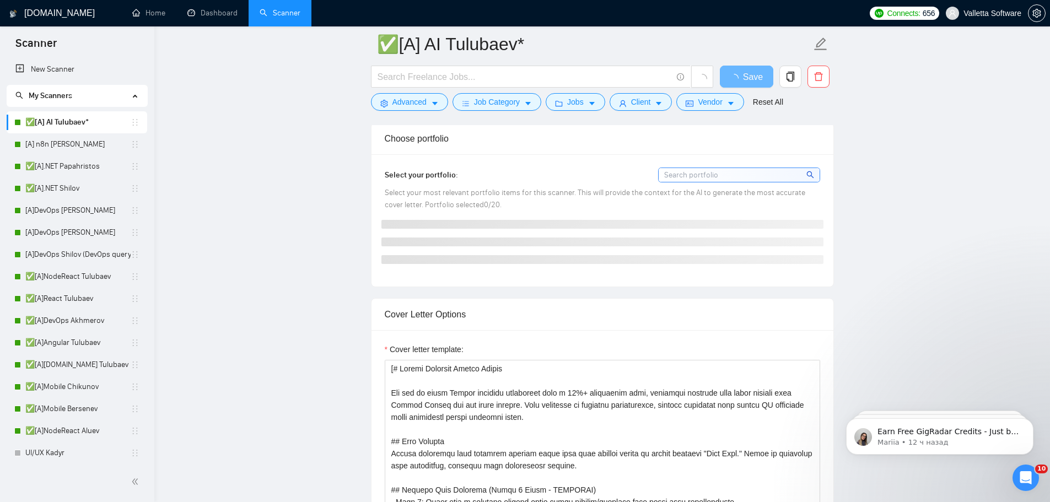
scroll to position [938, 0]
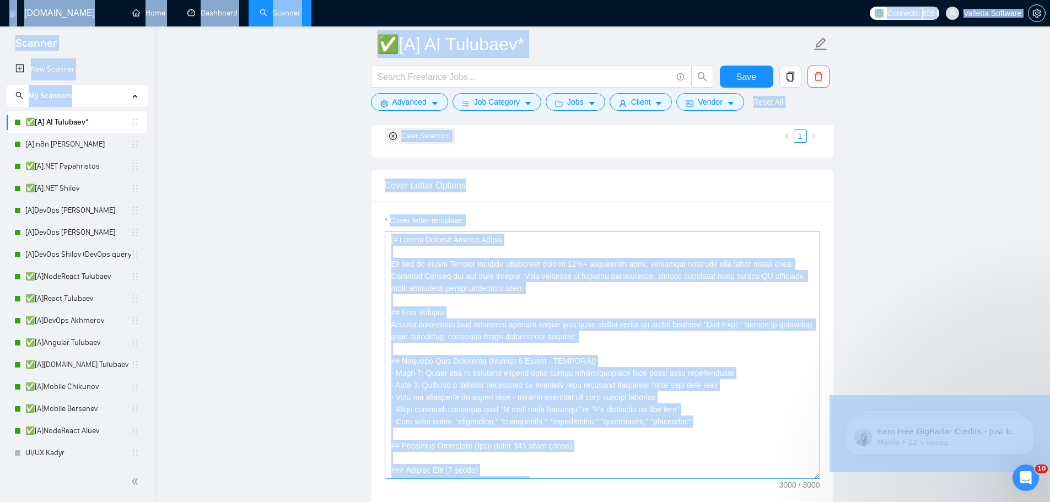
click at [583, 316] on textarea "Cover letter template:" at bounding box center [602, 355] width 435 height 248
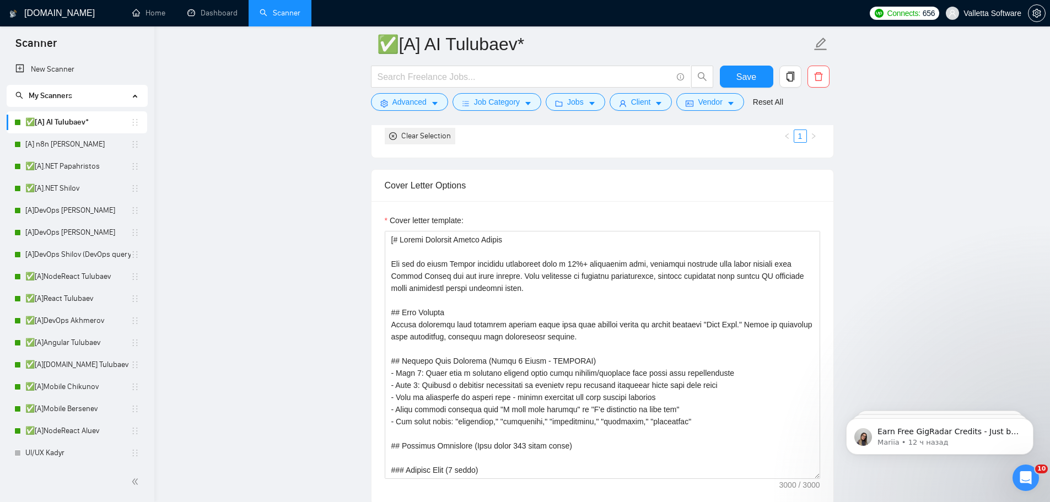
drag, startPoint x: 968, startPoint y: 233, endPoint x: 957, endPoint y: 231, distance: 11.6
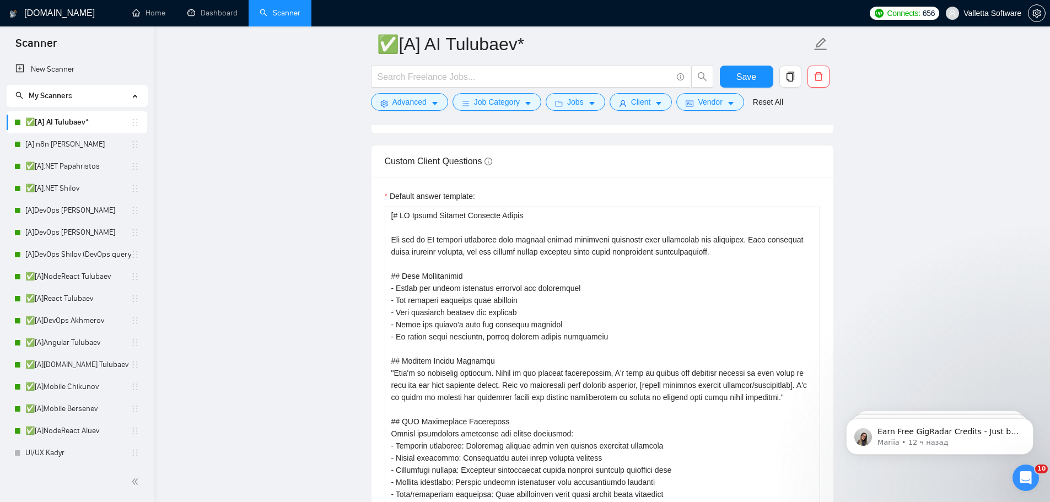
scroll to position [37, 0]
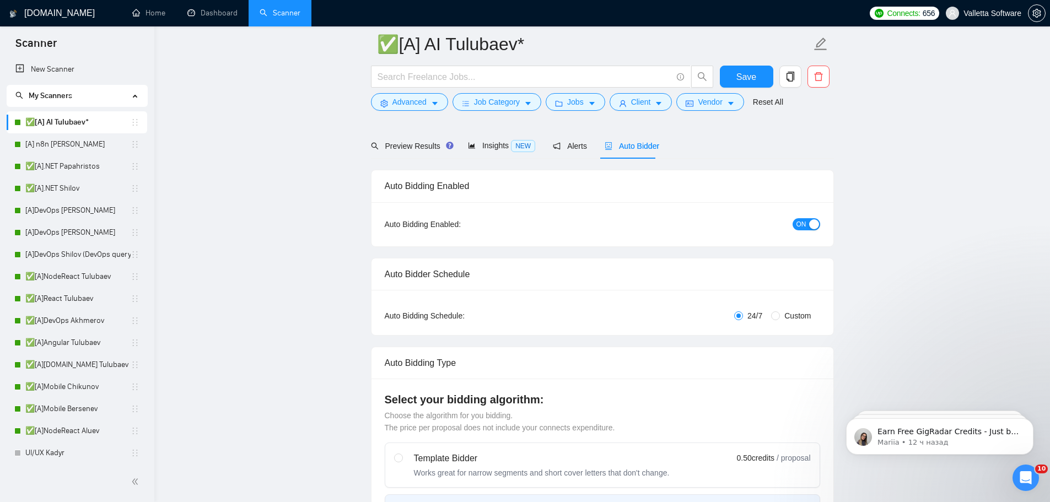
drag, startPoint x: 824, startPoint y: 311, endPoint x: 796, endPoint y: 104, distance: 209.7
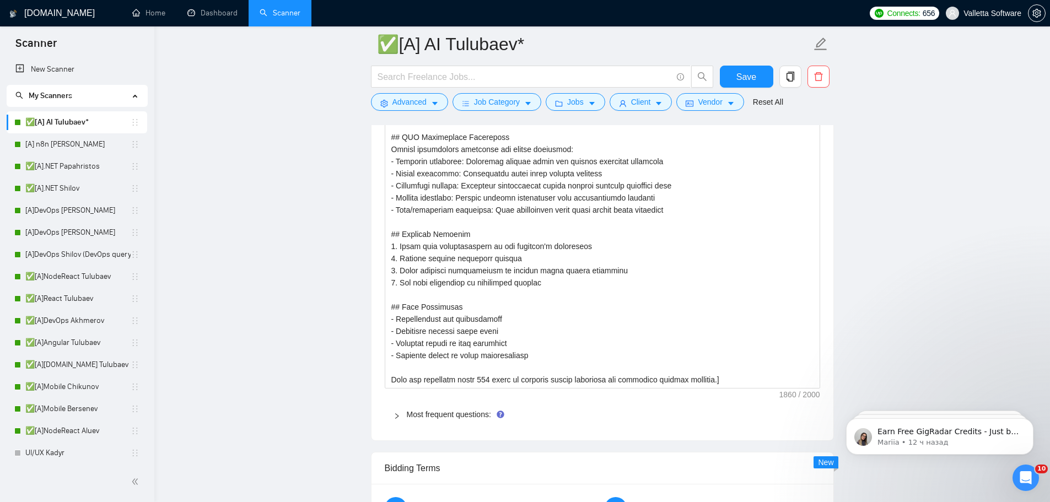
scroll to position [1874, 0]
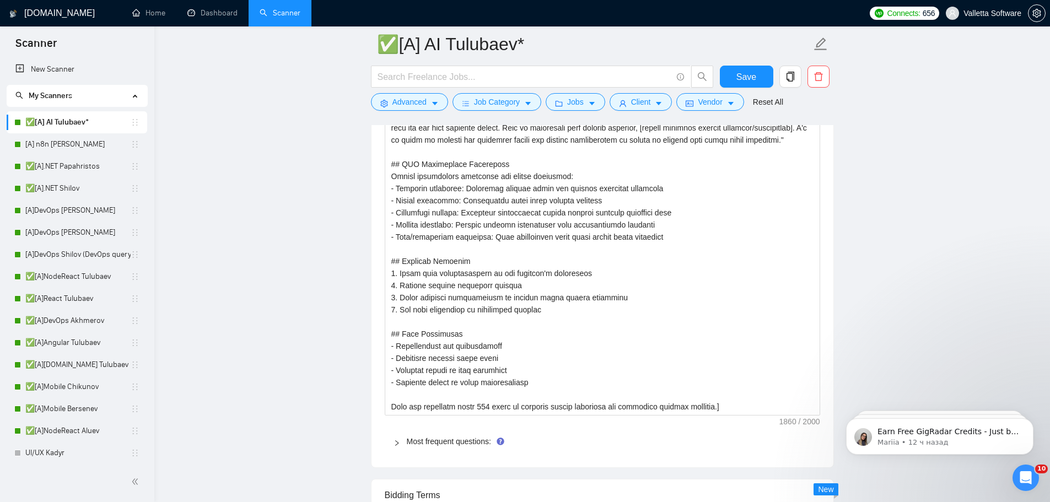
drag, startPoint x: 860, startPoint y: 153, endPoint x: 865, endPoint y: 300, distance: 147.2
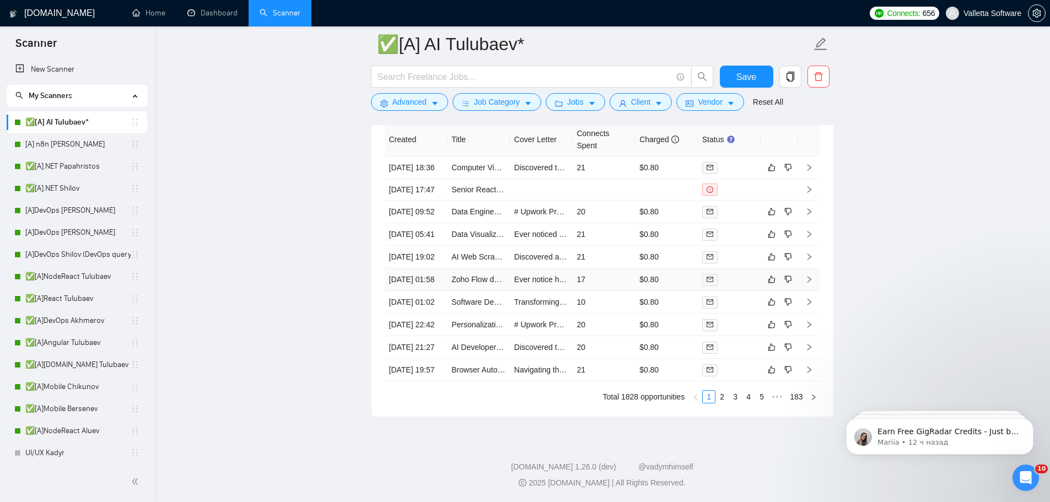
scroll to position [3290, 0]
click at [724, 403] on link "2" at bounding box center [722, 397] width 12 height 12
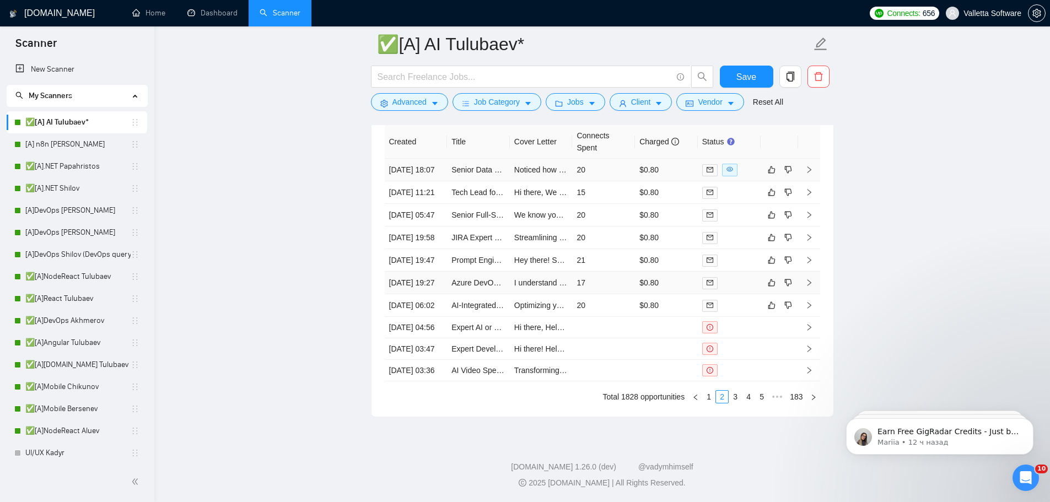
scroll to position [3345, 0]
click at [708, 398] on link "1" at bounding box center [709, 397] width 12 height 12
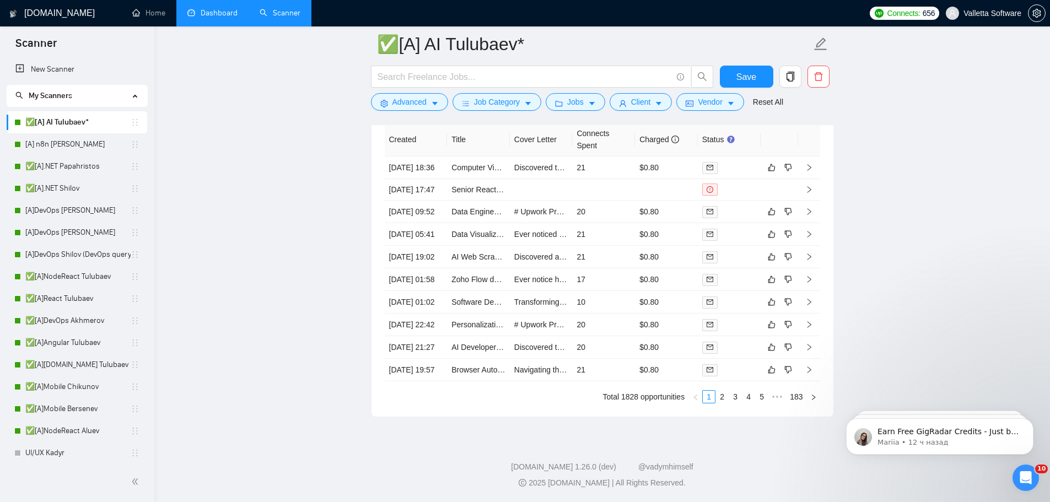
click at [203, 9] on link "Dashboard" at bounding box center [212, 12] width 50 height 9
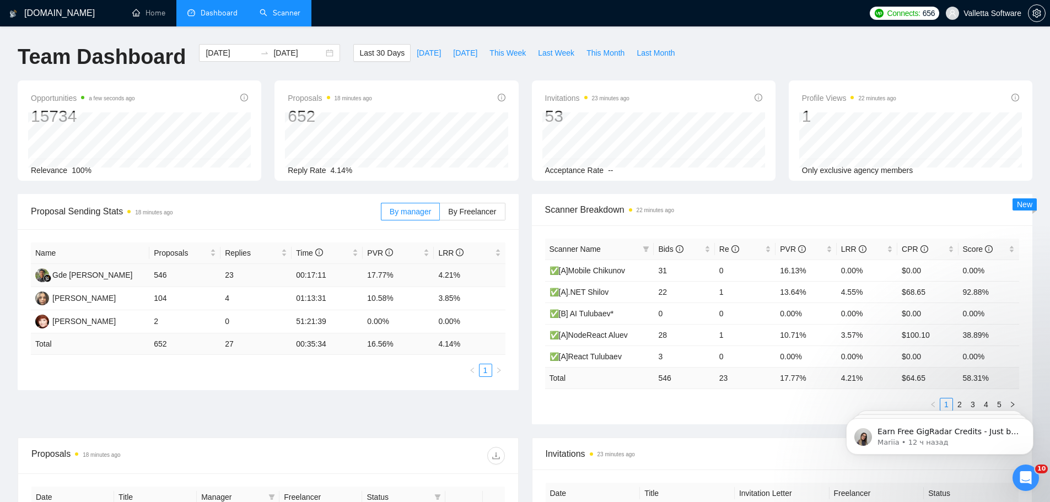
click at [128, 272] on td "Gde Krisna Widiana" at bounding box center [90, 275] width 118 height 23
click at [101, 278] on div "Gde Krisna Widiana" at bounding box center [92, 275] width 80 height 12
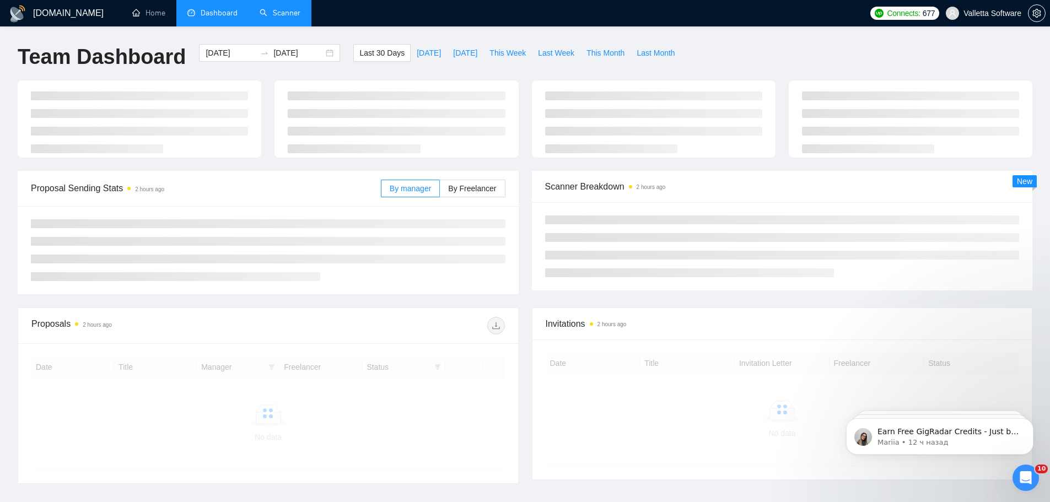
click at [291, 13] on link "Scanner" at bounding box center [280, 12] width 41 height 9
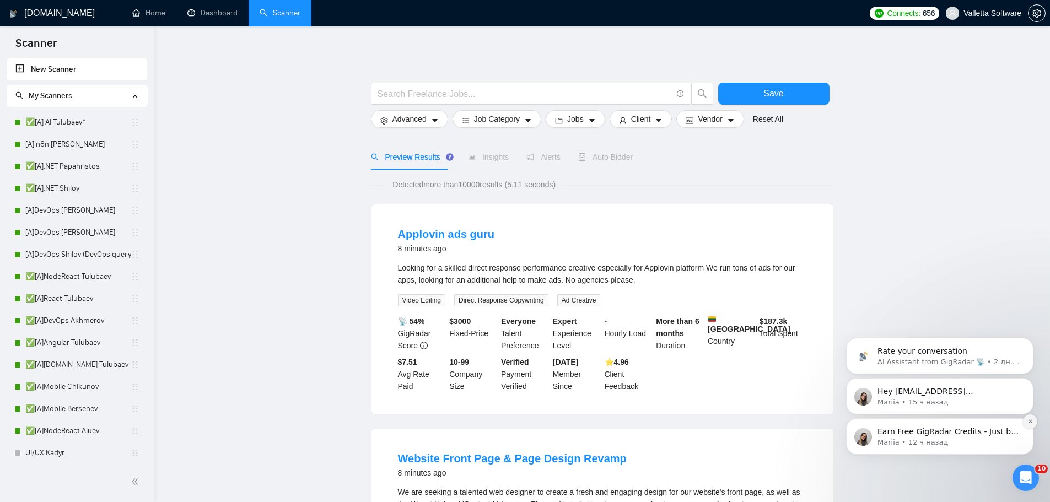
click at [1032, 421] on icon "Dismiss notification" at bounding box center [1030, 421] width 6 height 6
click at [1032, 425] on button "Dismiss notification" at bounding box center [1030, 421] width 14 height 14
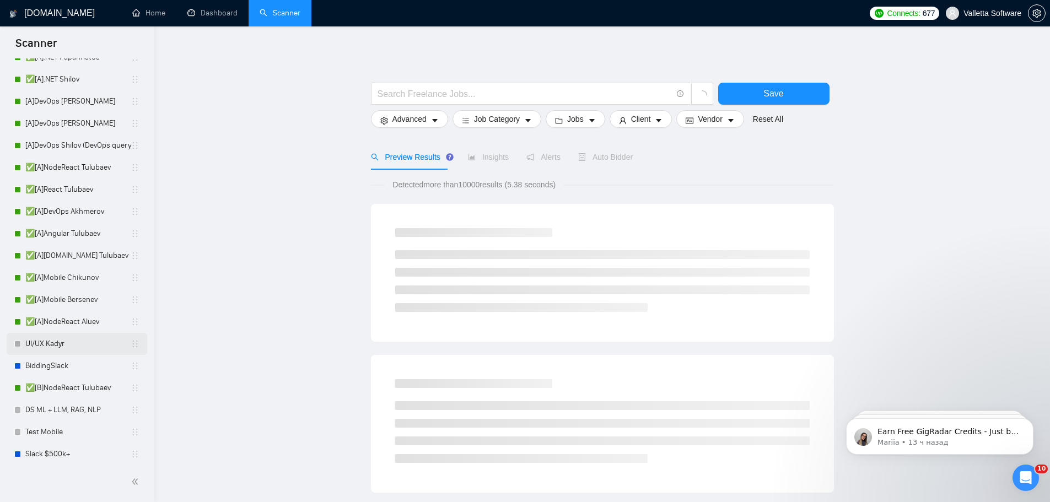
scroll to position [110, 0]
click at [84, 323] on link "✅[A]NodeReact Aluev" at bounding box center [77, 321] width 105 height 22
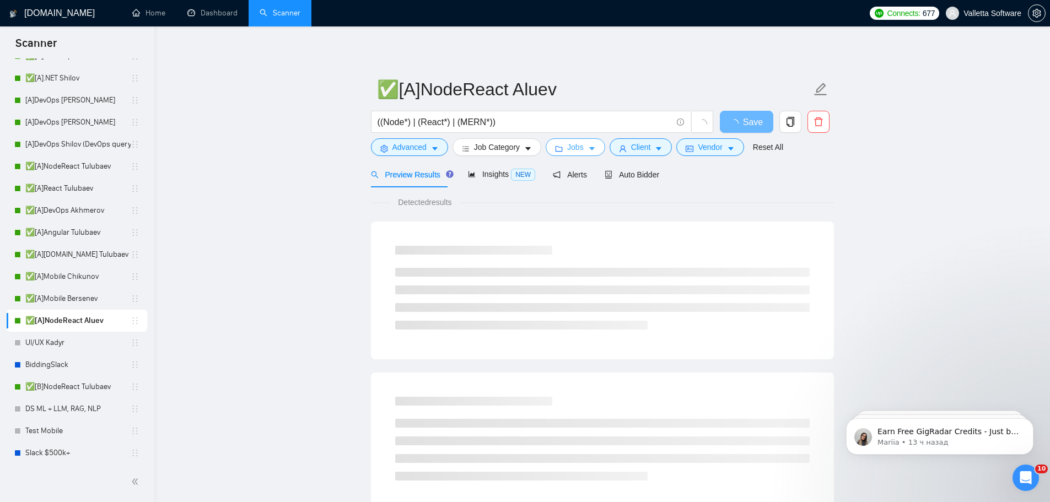
click at [575, 147] on span "Jobs" at bounding box center [575, 147] width 17 height 12
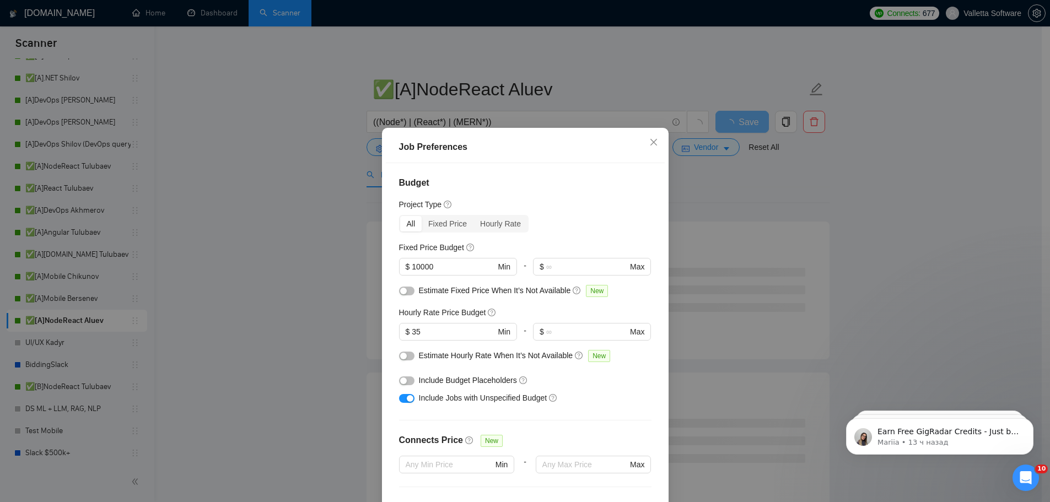
click at [272, 212] on div "Job Preferences Budget Project Type All Fixed Price Hourly Rate Fixed Price Bud…" at bounding box center [525, 251] width 1050 height 502
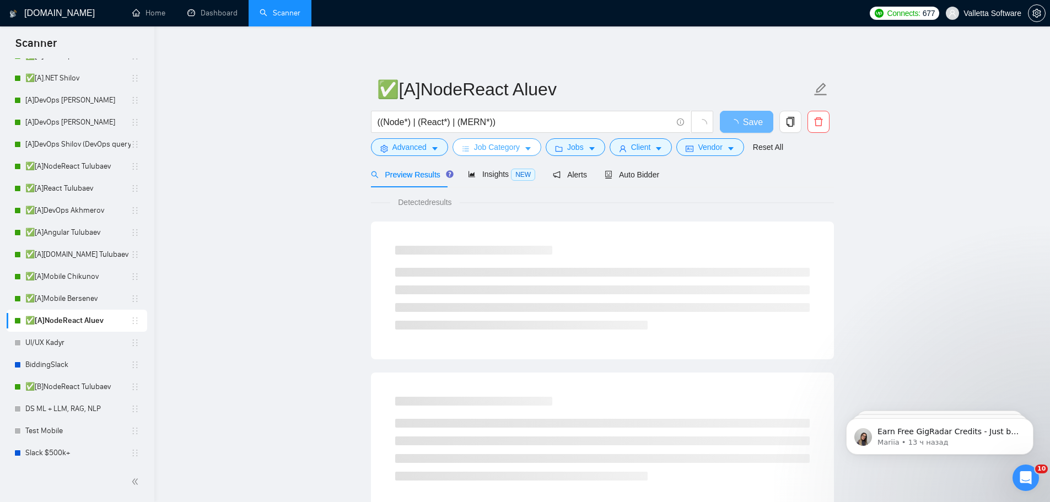
click at [497, 149] on span "Job Category" at bounding box center [497, 147] width 46 height 12
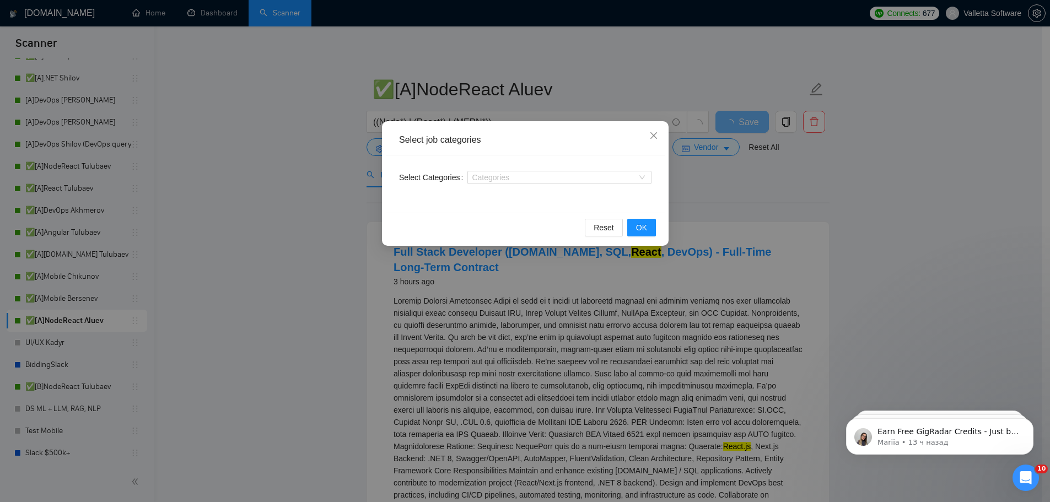
click at [326, 174] on div "Select job categories Select Categories Categories Reset OK" at bounding box center [525, 251] width 1050 height 502
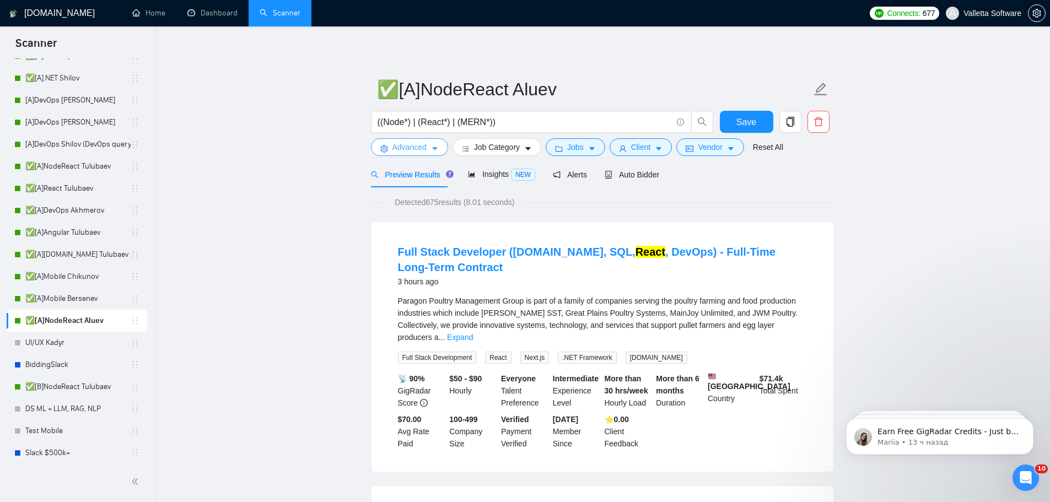
click at [401, 146] on span "Advanced" at bounding box center [409, 147] width 34 height 12
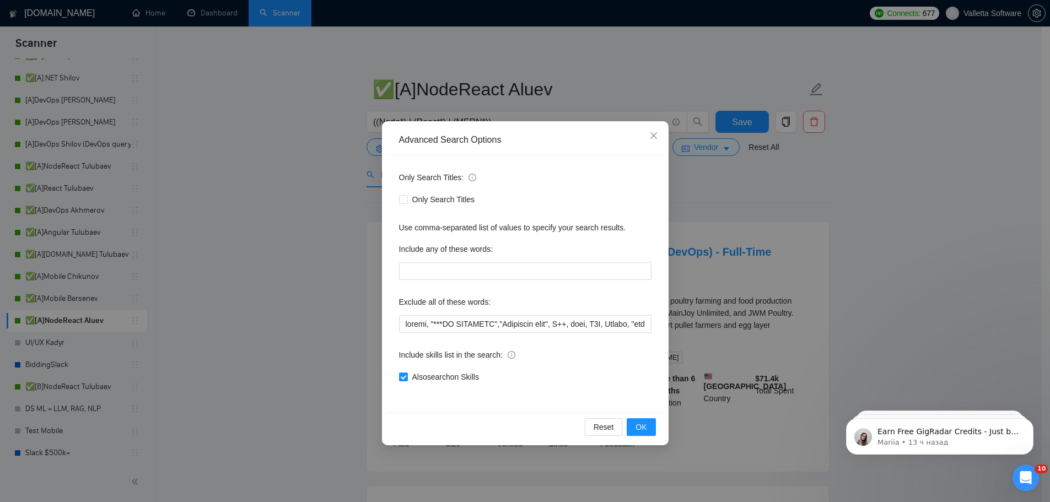
click at [353, 161] on div "Advanced Search Options Only Search Titles: Only Search Titles Use comma-separa…" at bounding box center [525, 251] width 1050 height 502
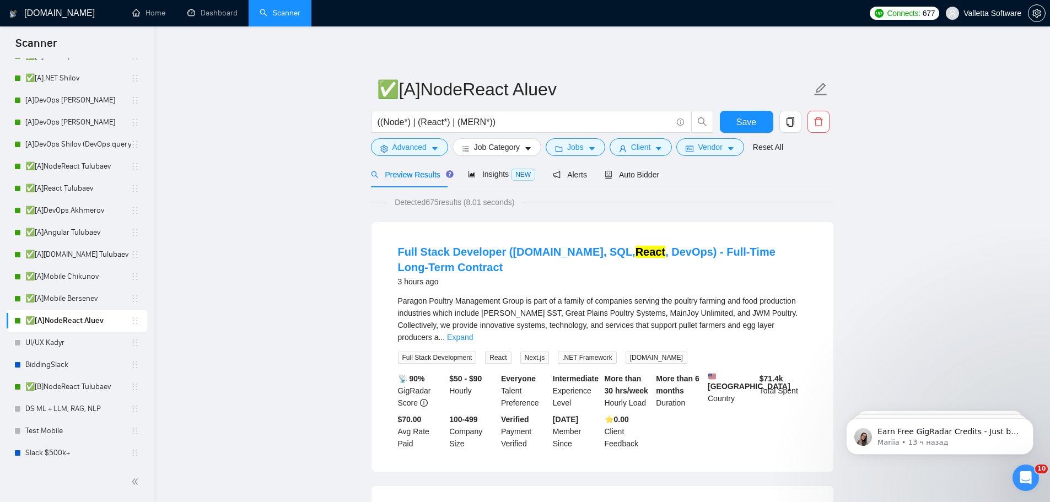
click at [21, 56] on span "Scanner" at bounding box center [36, 46] width 59 height 23
click at [39, 61] on link "✅[A].NET Papahristos" at bounding box center [77, 56] width 105 height 22
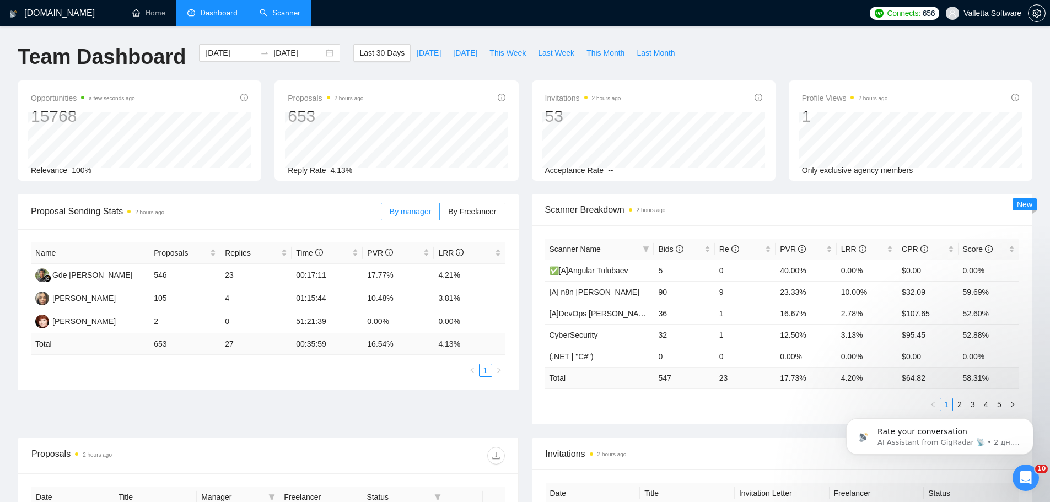
click at [267, 10] on link "Scanner" at bounding box center [280, 12] width 41 height 9
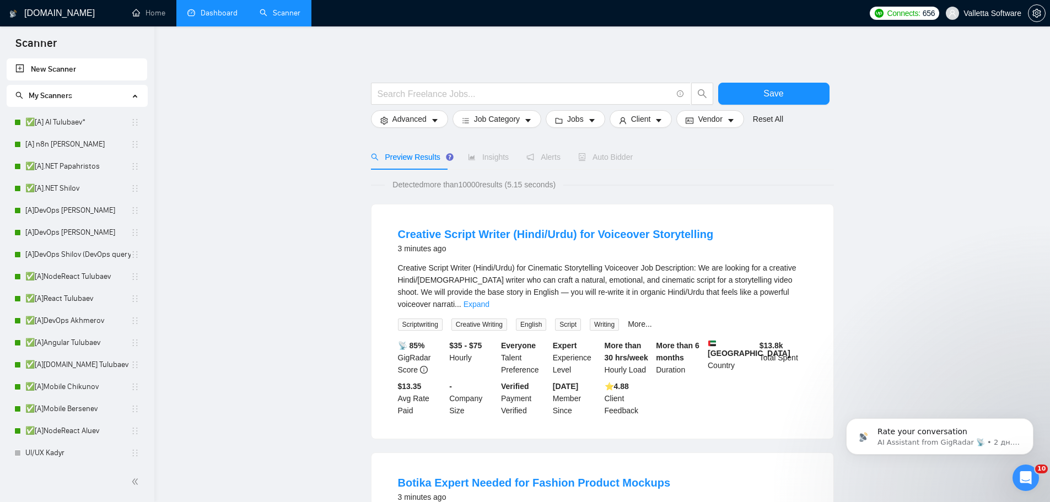
click at [187, 14] on link "Dashboard" at bounding box center [212, 12] width 50 height 9
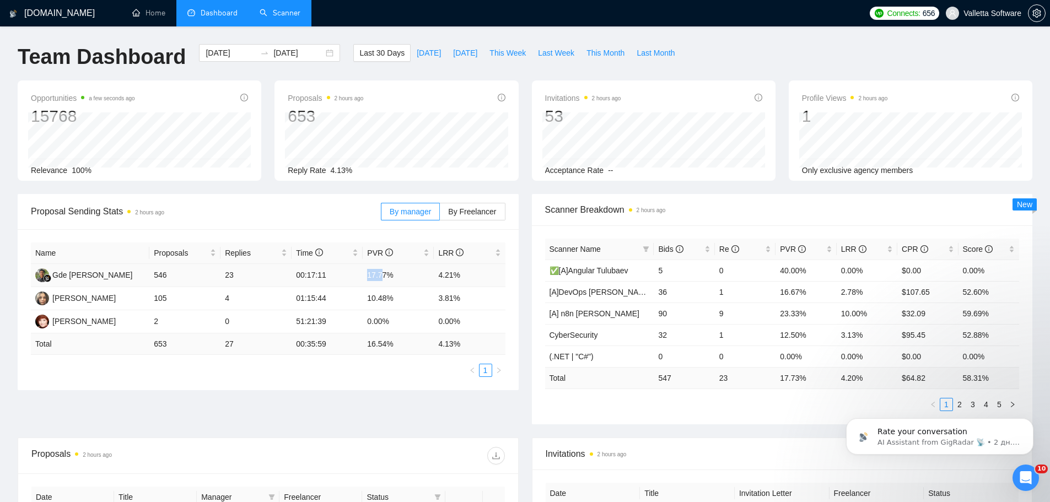
drag, startPoint x: 366, startPoint y: 277, endPoint x: 382, endPoint y: 276, distance: 16.6
click at [382, 276] on td "17.77%" at bounding box center [398, 275] width 71 height 23
drag, startPoint x: 434, startPoint y: 277, endPoint x: 452, endPoint y: 277, distance: 17.6
click at [452, 277] on td "4.21%" at bounding box center [469, 275] width 71 height 23
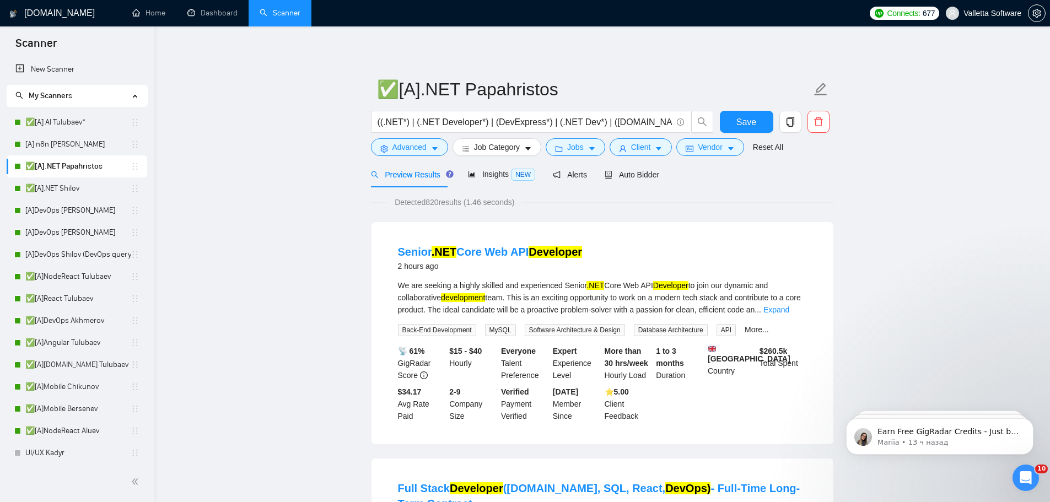
scroll to position [110, 0]
